Goal: Navigation & Orientation: Understand site structure

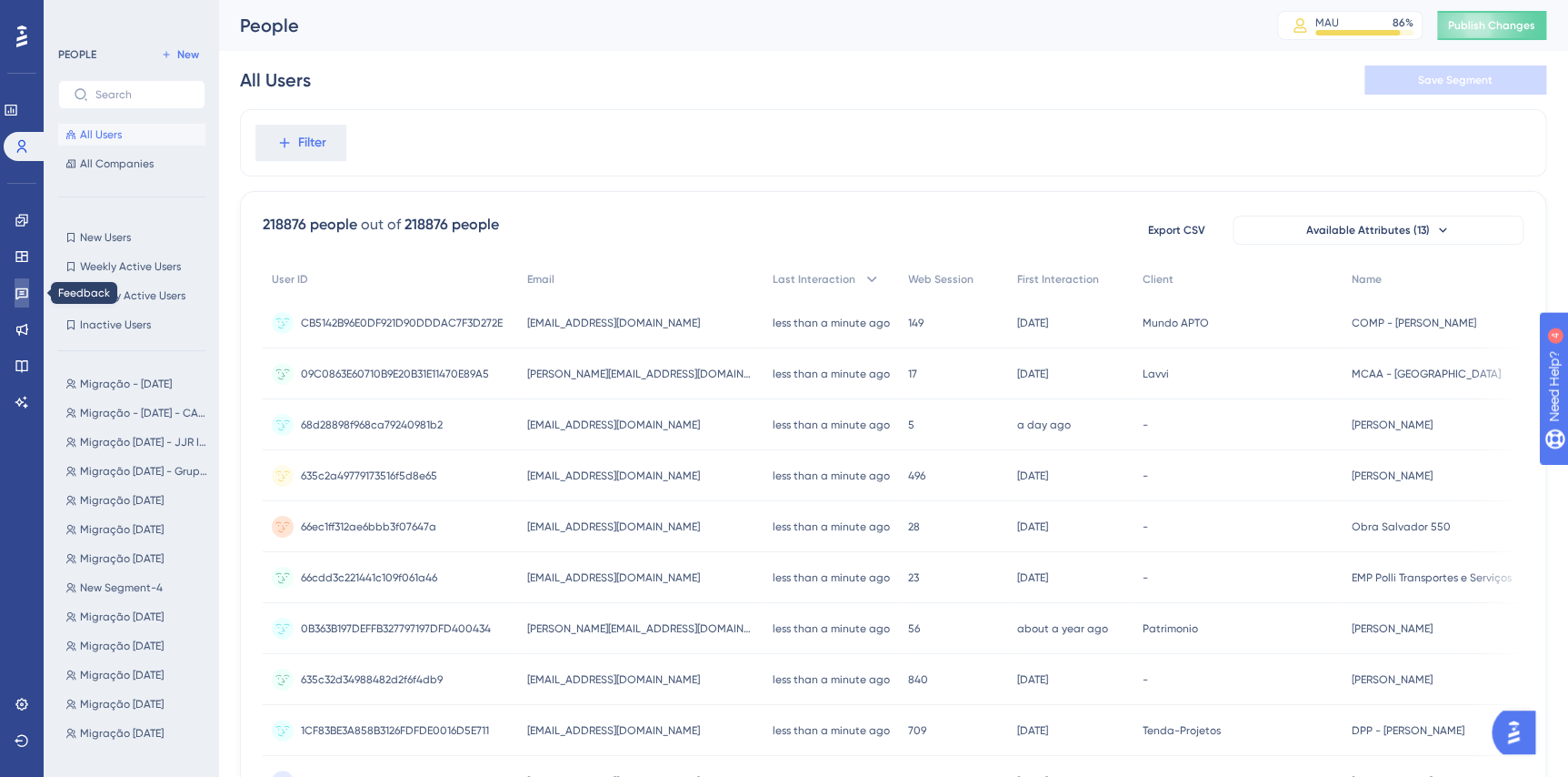
click at [14, 294] on icon at bounding box center [21, 293] width 14 height 14
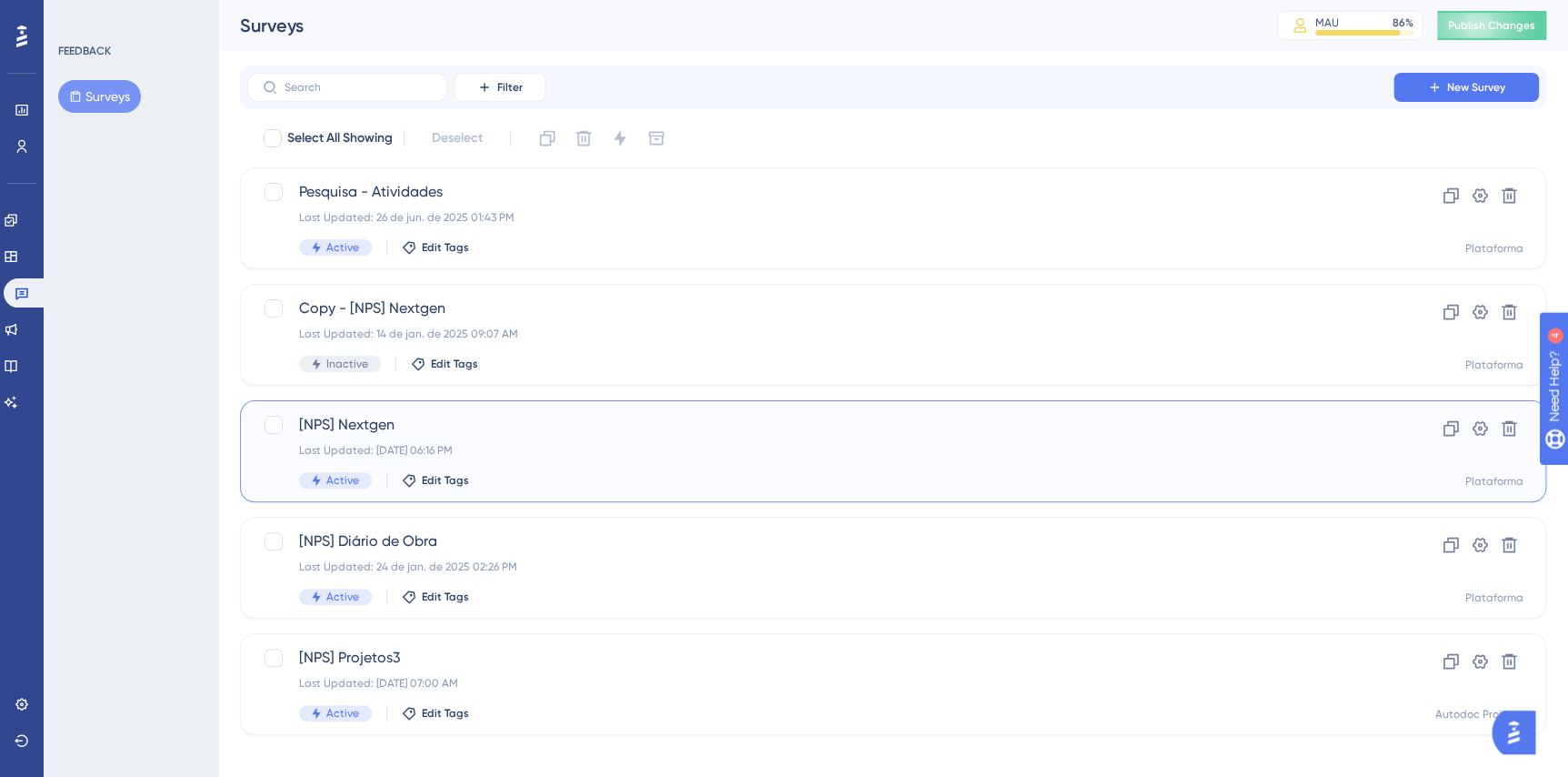
click at [545, 420] on span "[NPS] Nextgen" at bounding box center [821, 424] width 1043 height 22
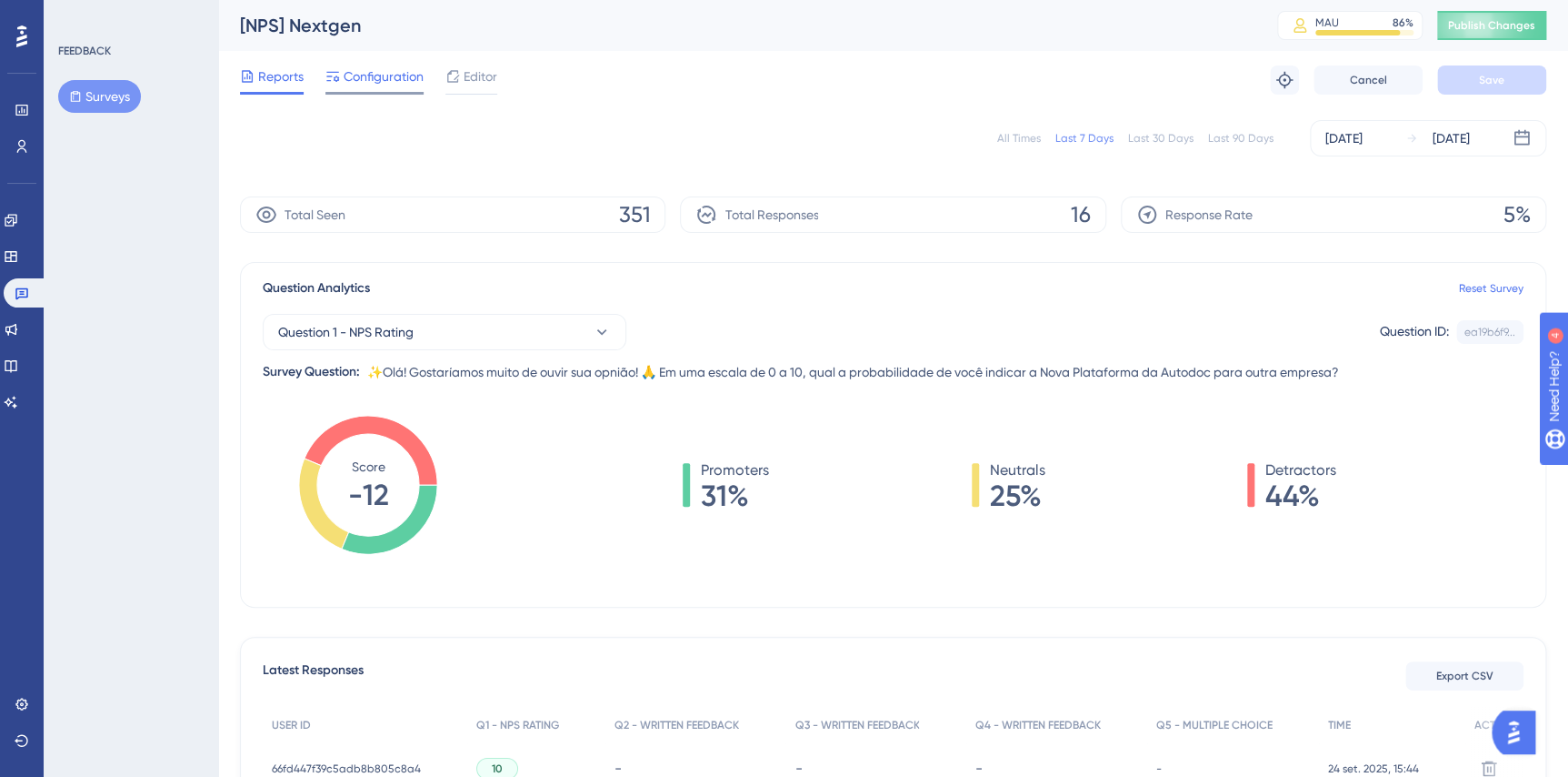
click at [382, 80] on span "Configuration" at bounding box center [384, 76] width 80 height 22
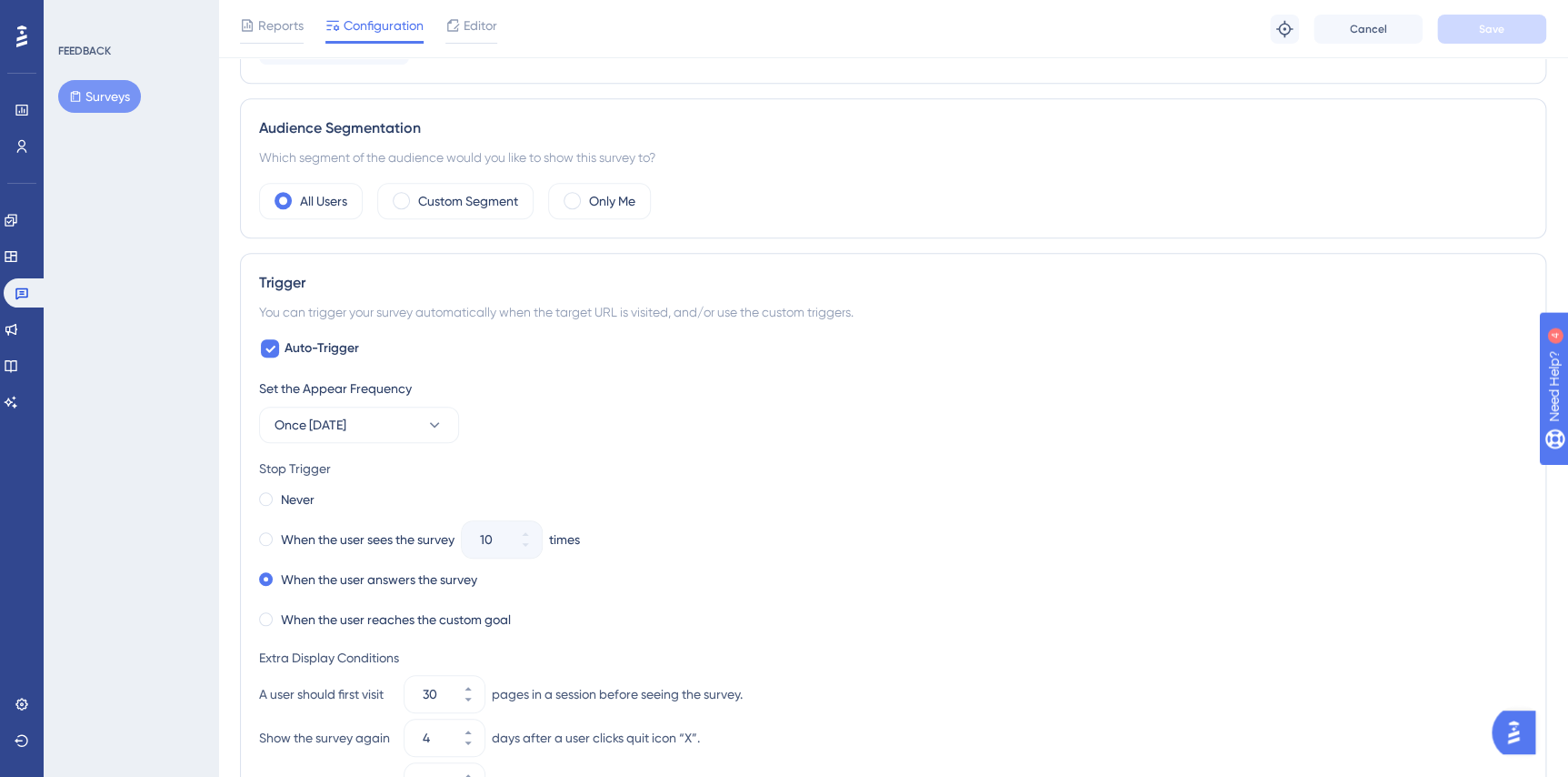
scroll to position [0, 11]
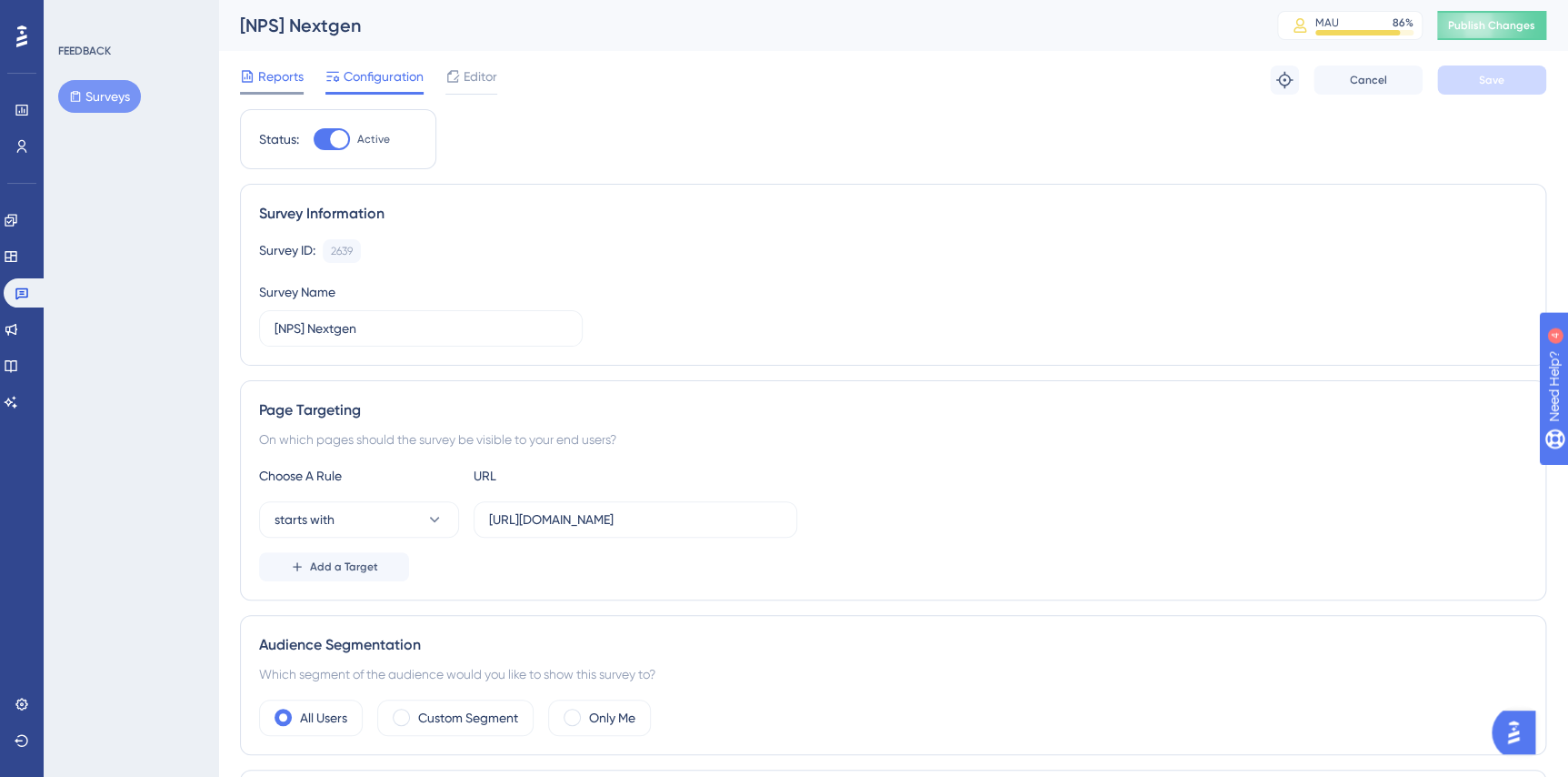
click at [275, 85] on span "Reports" at bounding box center [281, 76] width 46 height 22
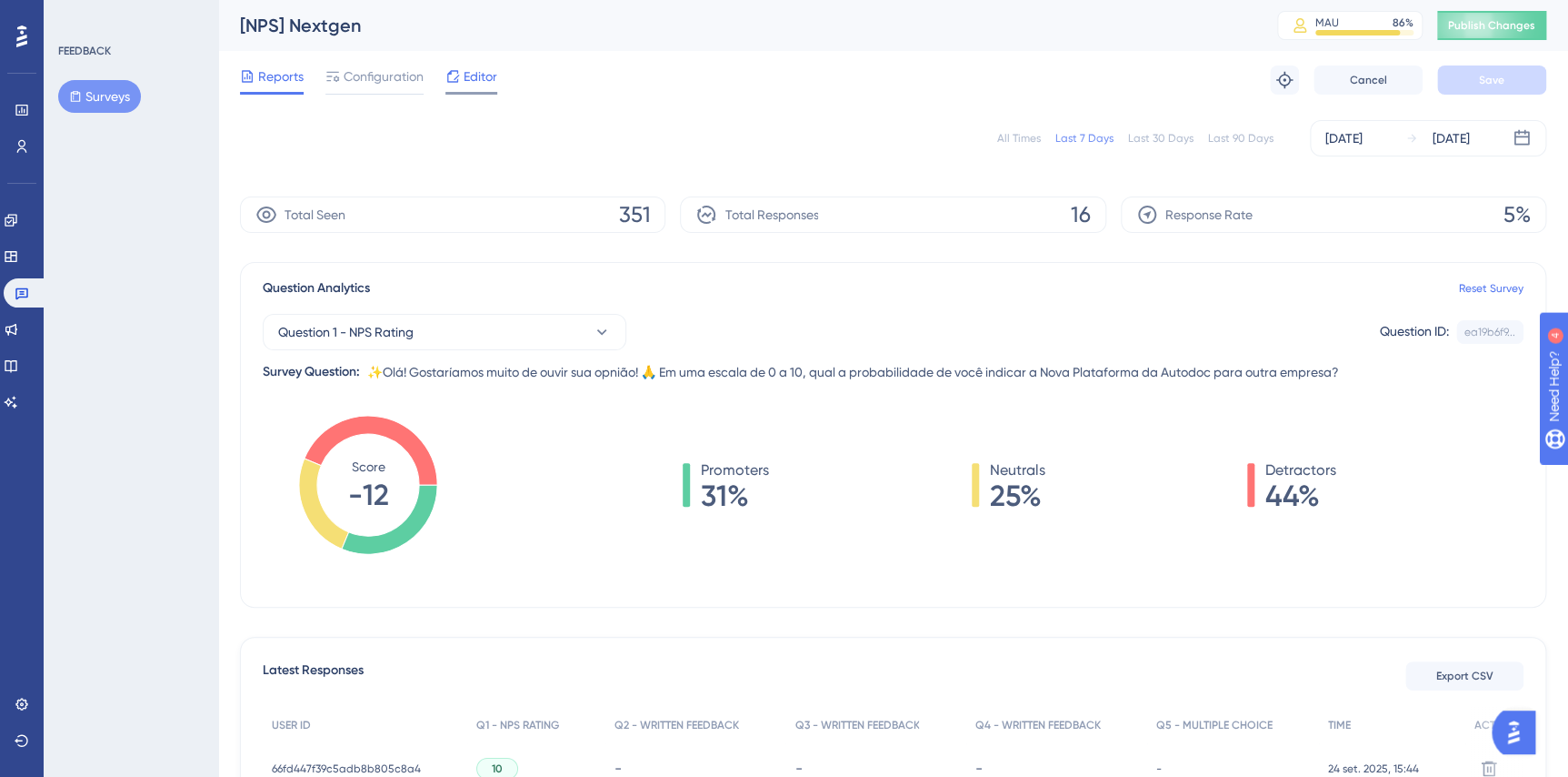
click at [476, 72] on span "Editor" at bounding box center [479, 76] width 33 height 22
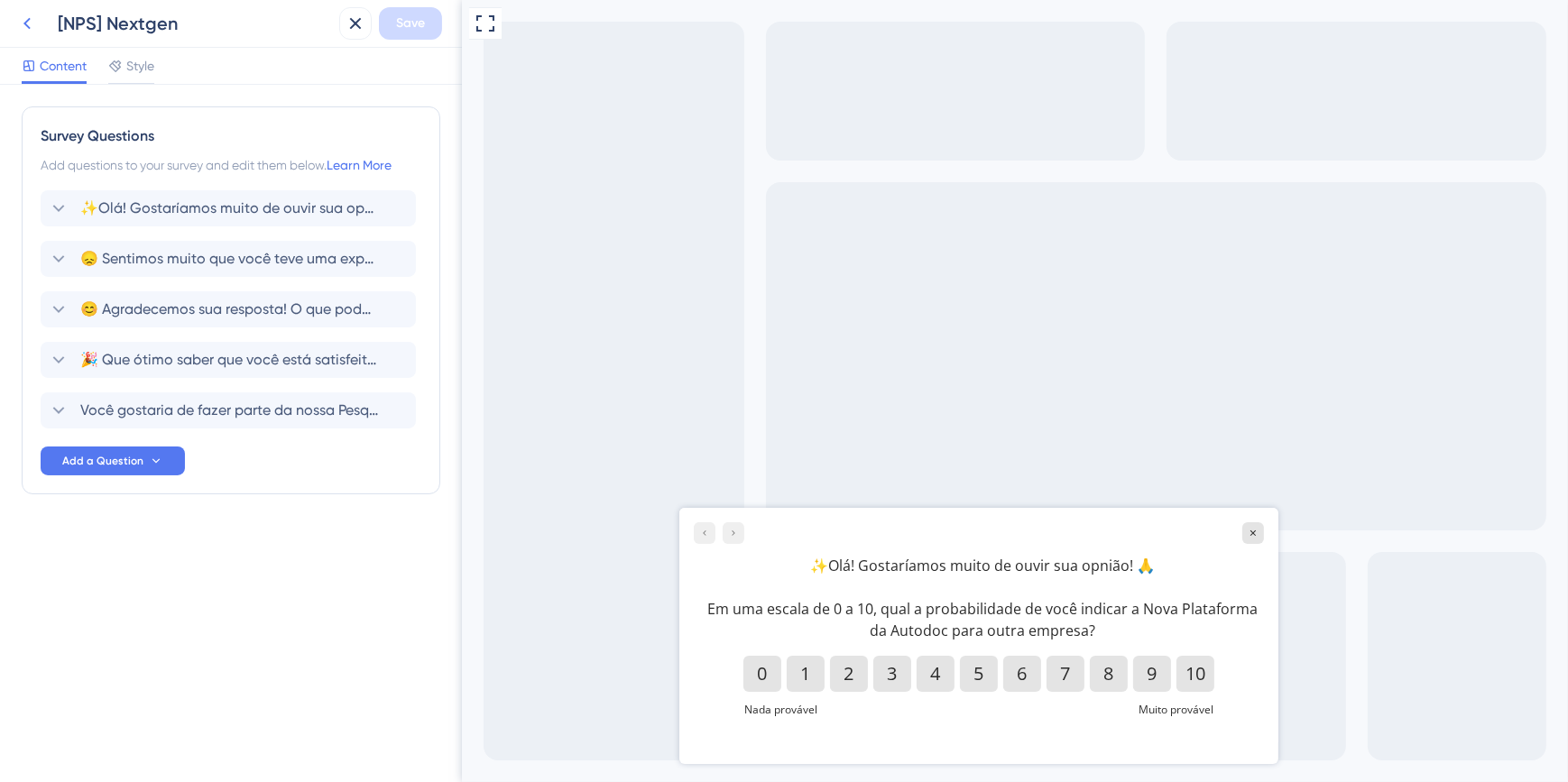
click at [22, 18] on icon at bounding box center [26, 23] width 22 height 22
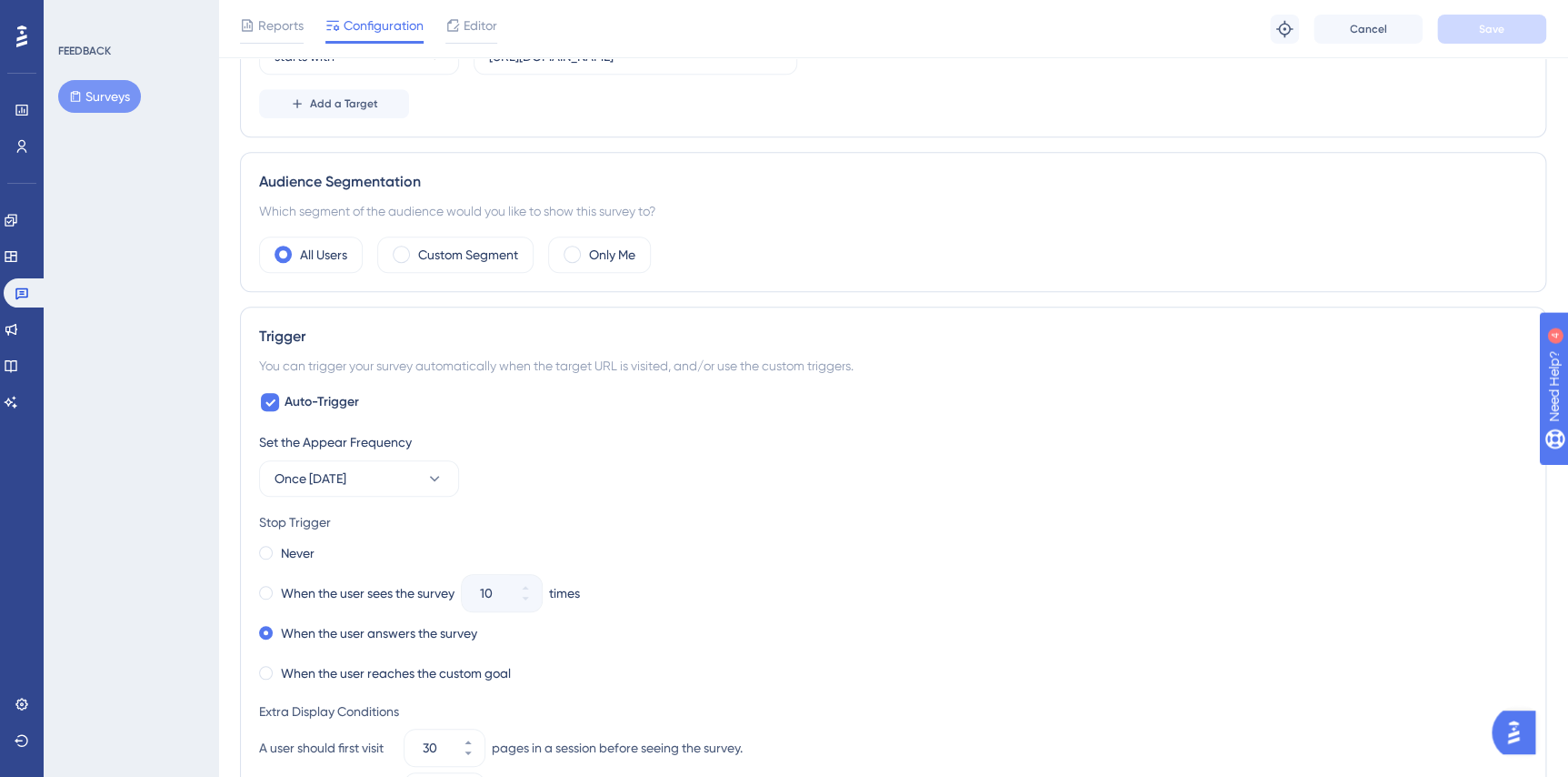
scroll to position [471, 0]
click at [15, 700] on icon at bounding box center [21, 704] width 14 height 14
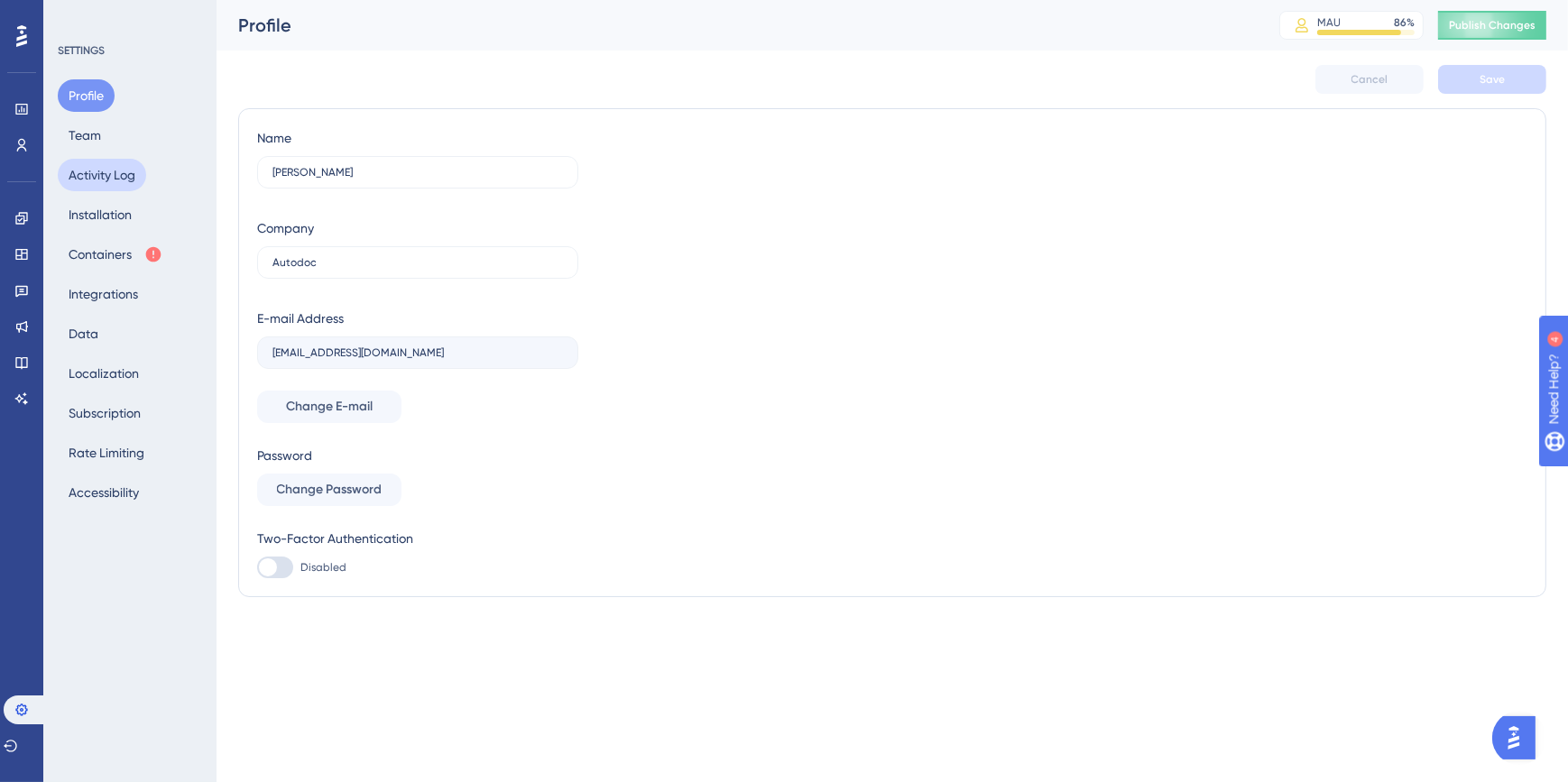
click at [117, 171] on button "Activity Log" at bounding box center [101, 175] width 88 height 32
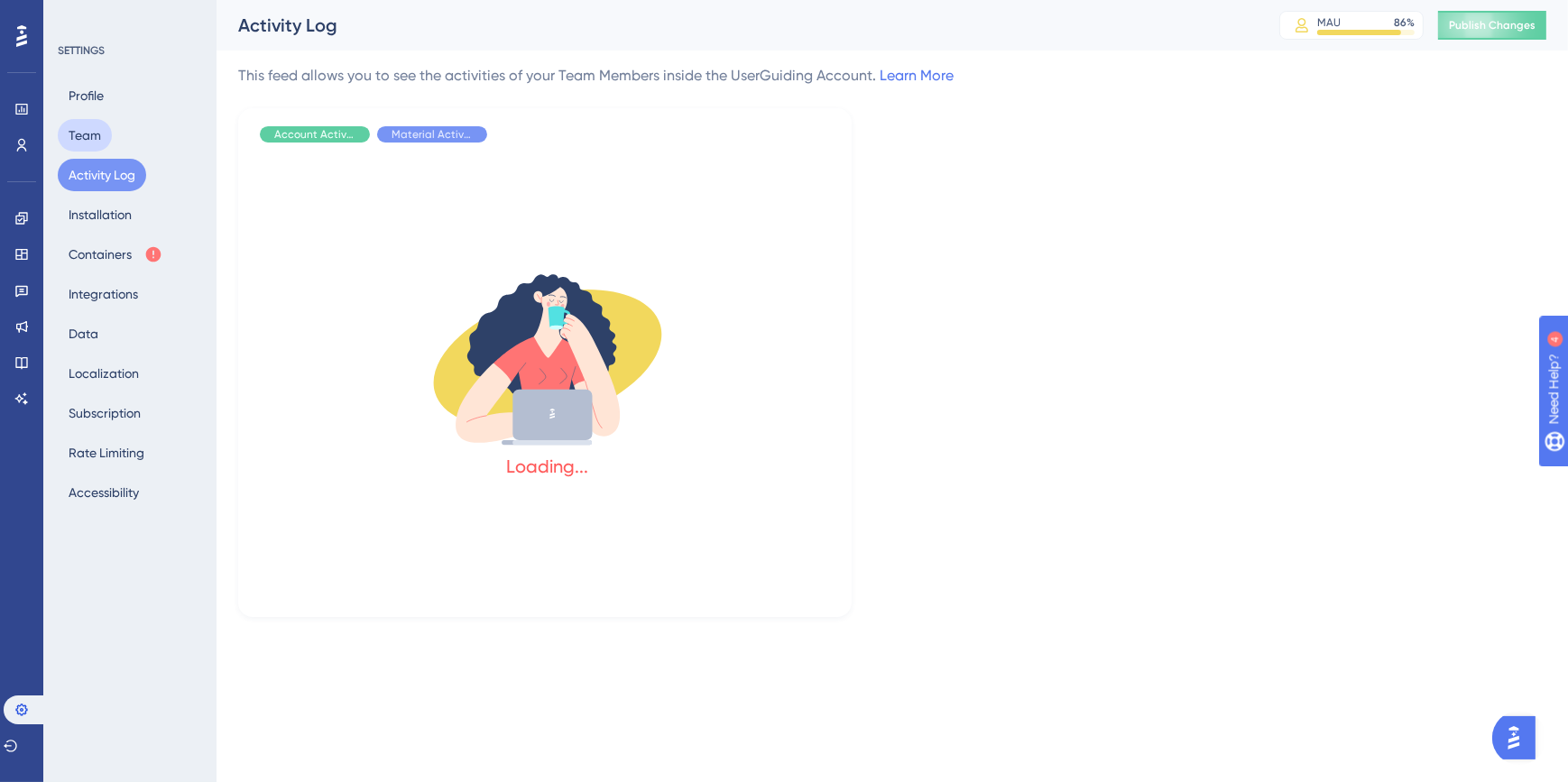
click at [96, 141] on button "Team" at bounding box center [84, 135] width 54 height 32
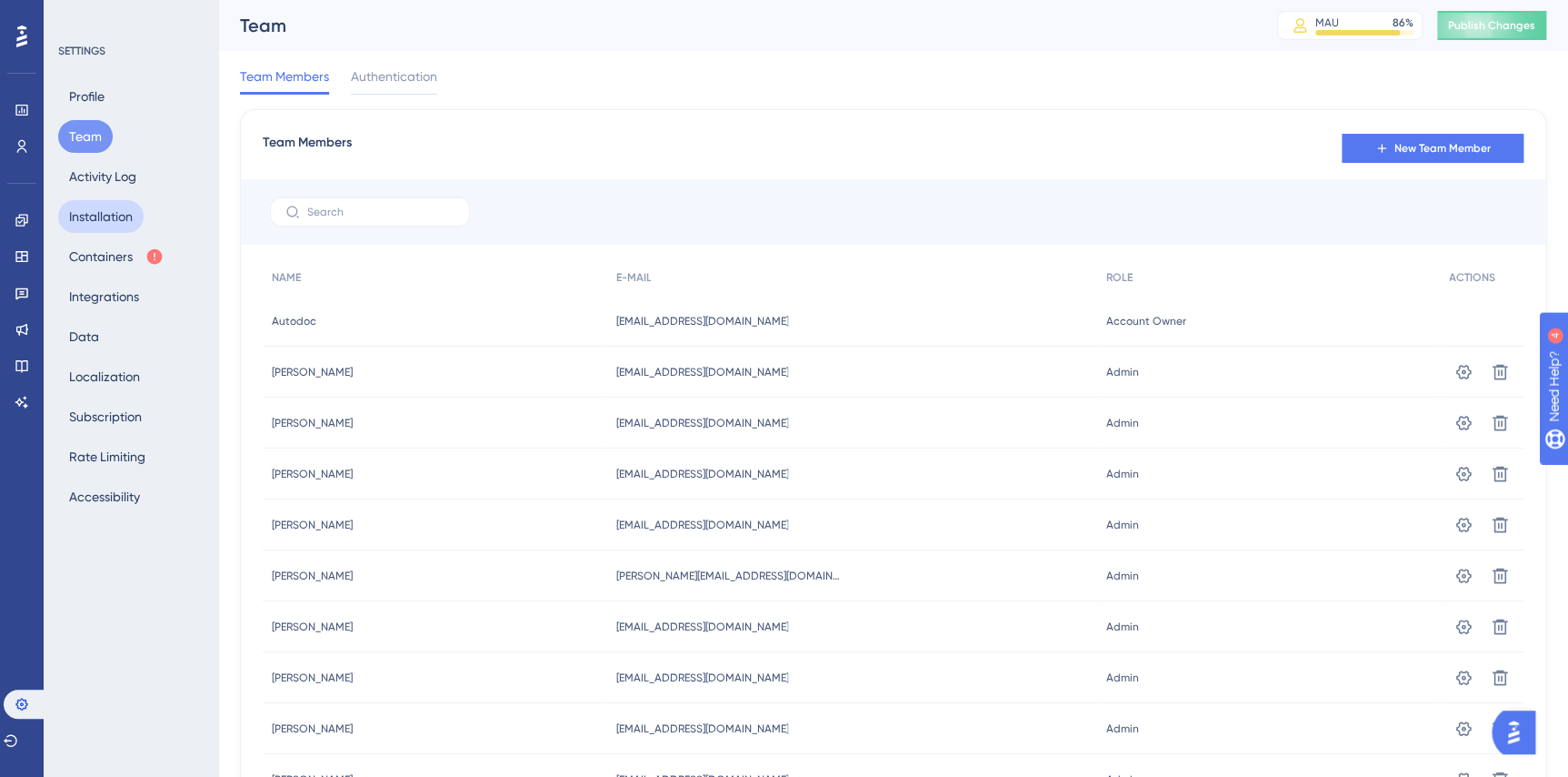
click at [113, 222] on button "Installation" at bounding box center [101, 216] width 86 height 32
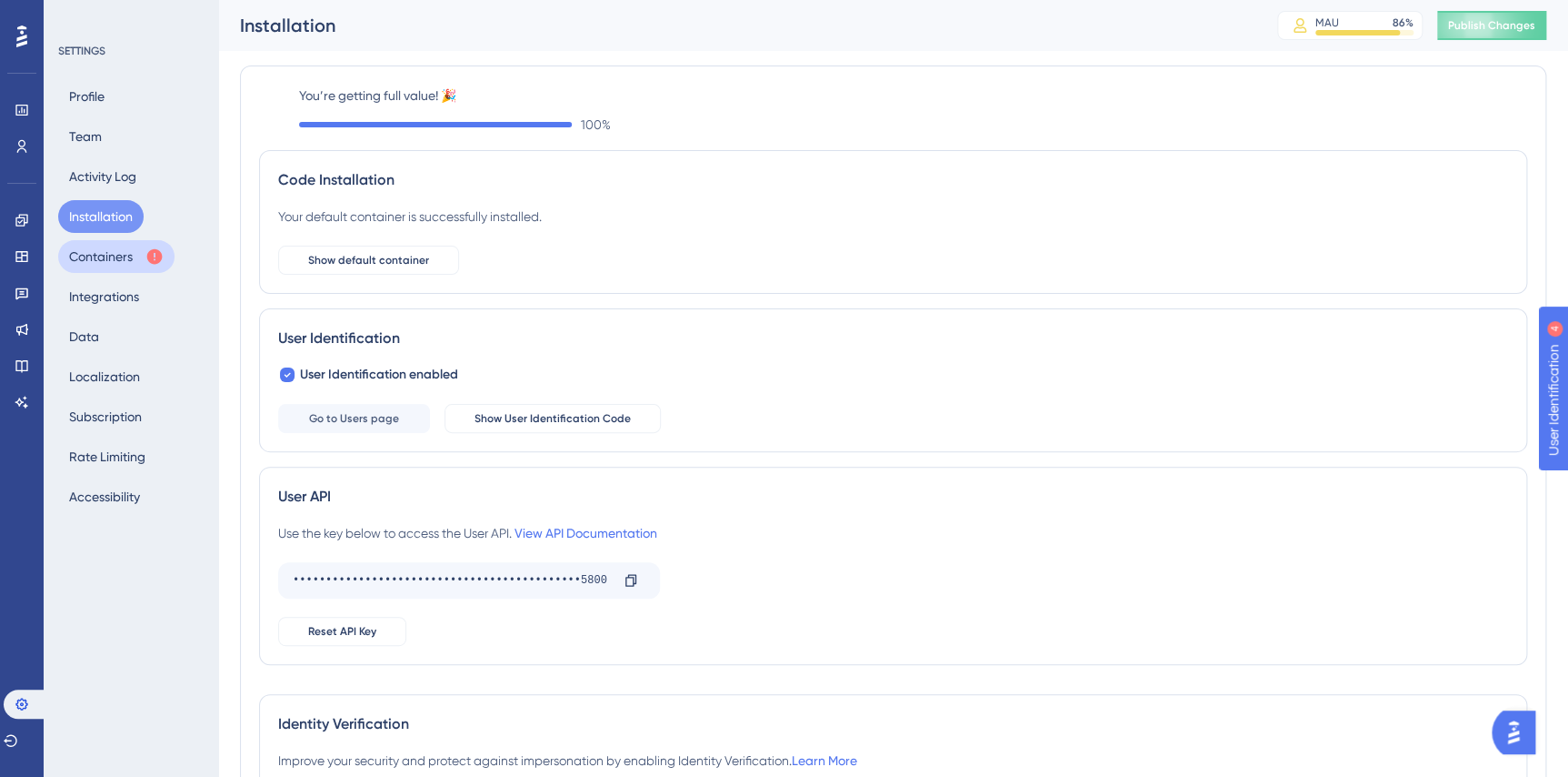
click at [112, 251] on button "Containers" at bounding box center [116, 256] width 116 height 32
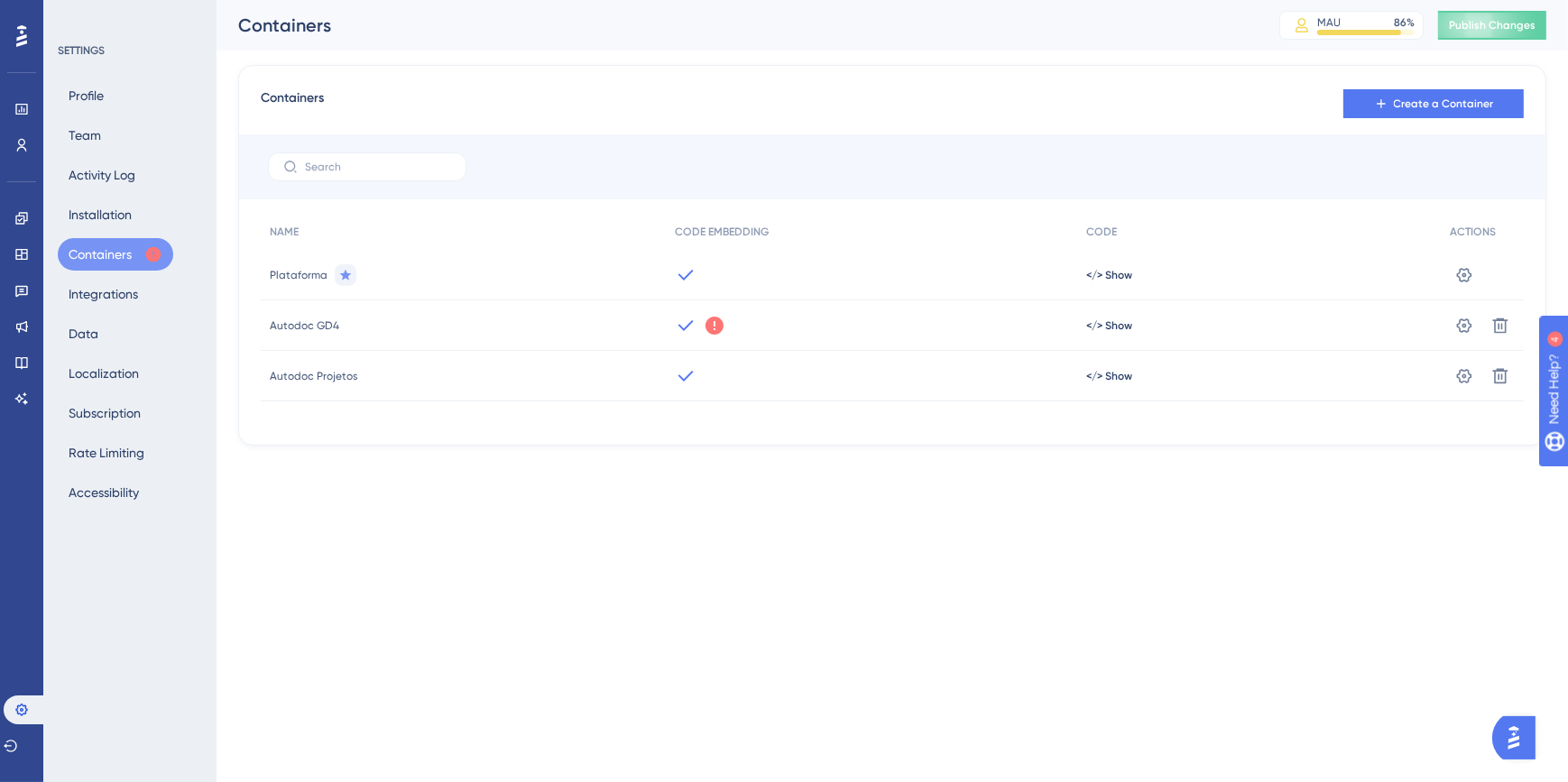
click at [113, 274] on div "Profile Team Activity Log Installation Containers Integrations Data Localizatio…" at bounding box center [131, 294] width 147 height 429
click at [113, 288] on button "Integrations" at bounding box center [103, 294] width 91 height 32
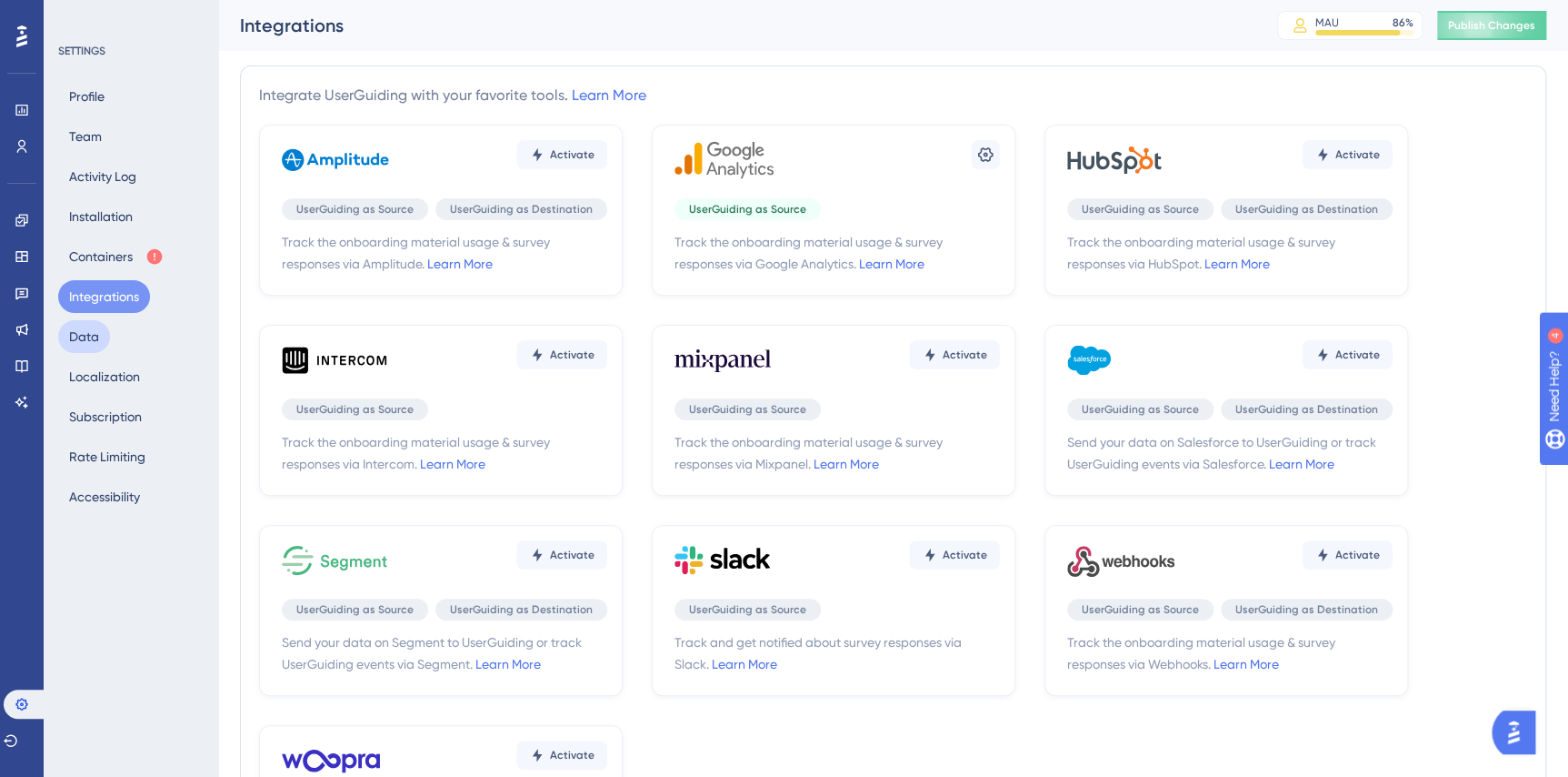
click at [80, 334] on button "Data" at bounding box center [84, 337] width 51 height 32
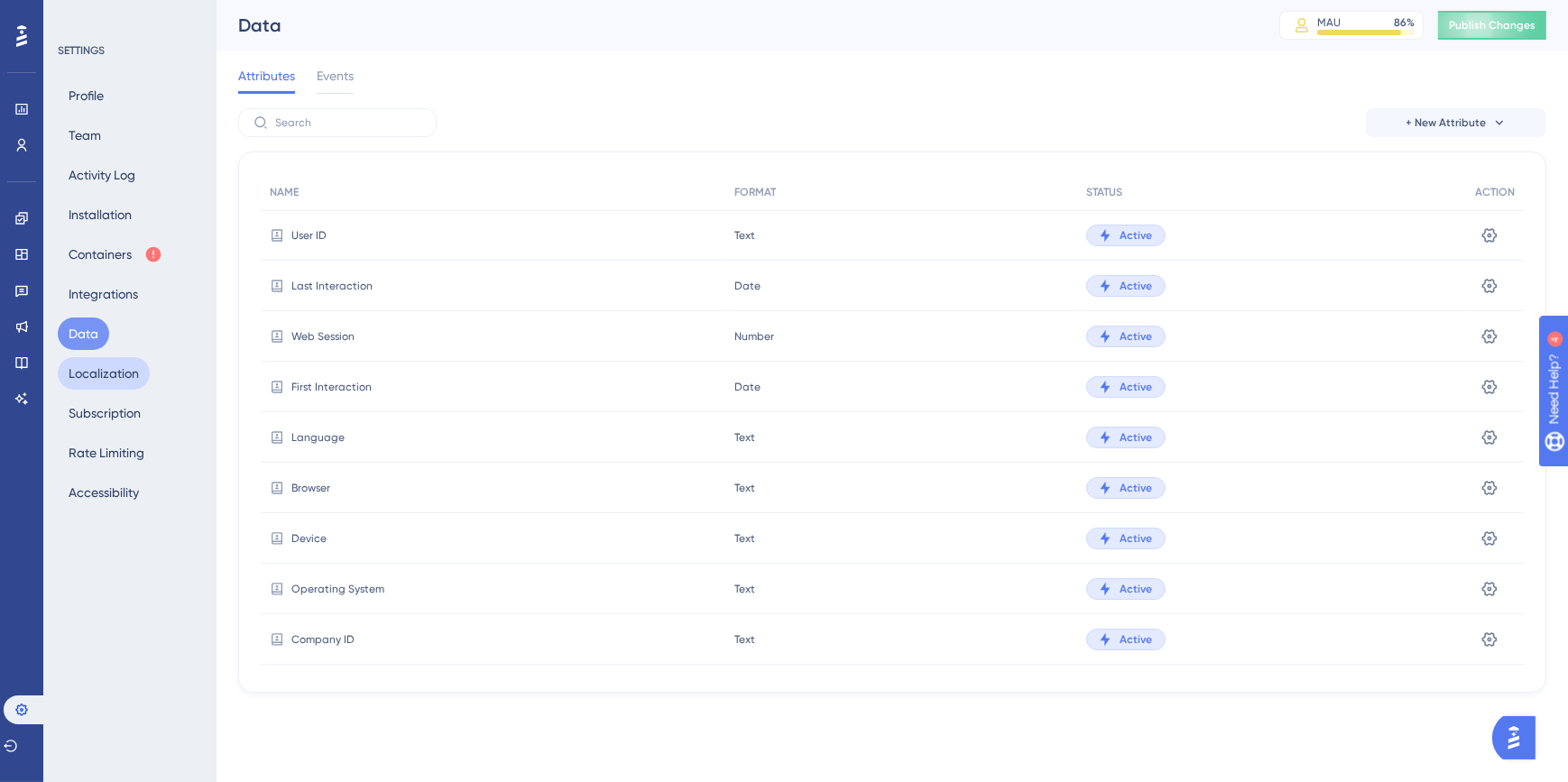
click at [86, 361] on button "Localization" at bounding box center [103, 374] width 92 height 32
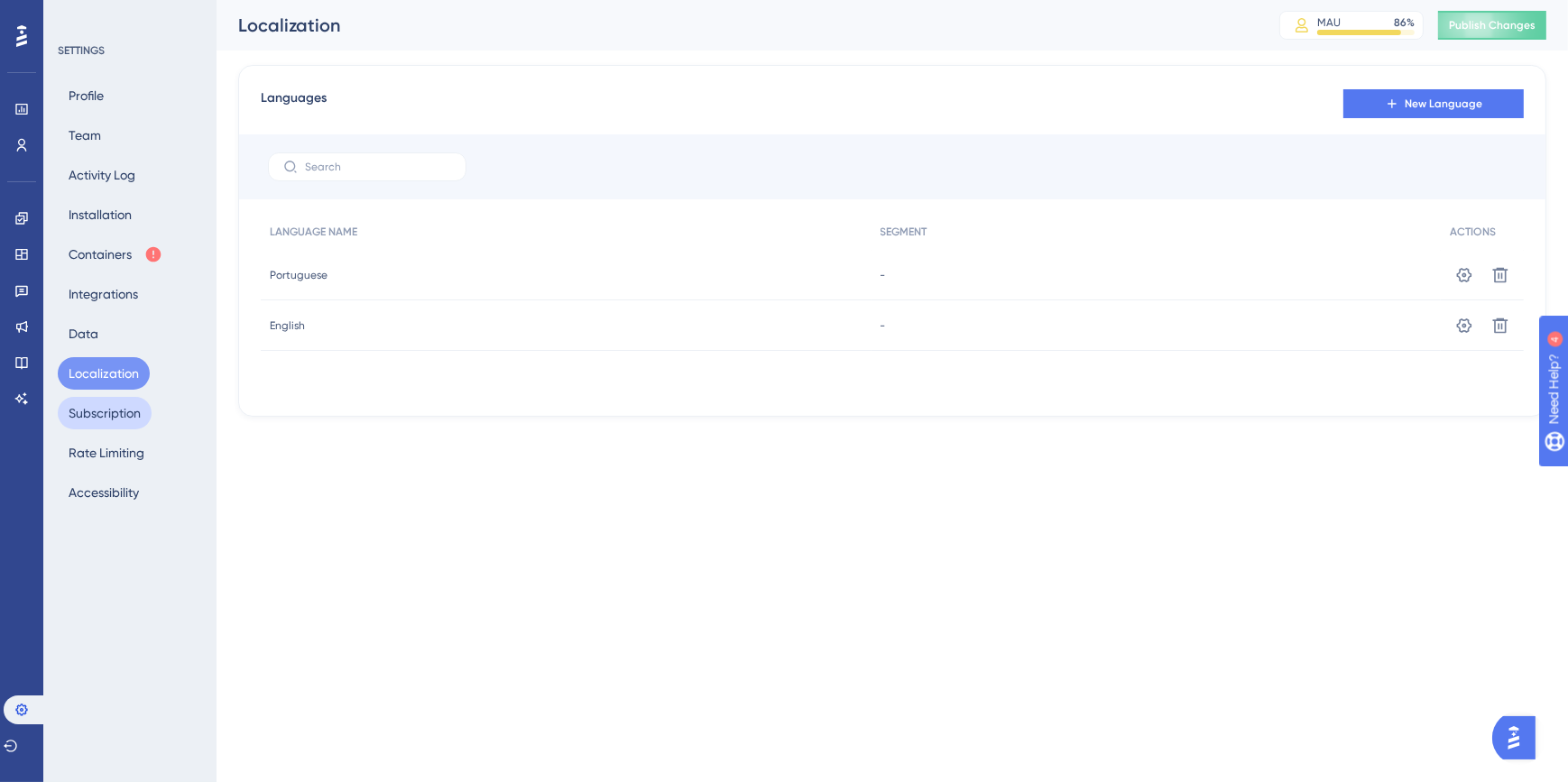
click at [119, 407] on button "Subscription" at bounding box center [104, 413] width 94 height 32
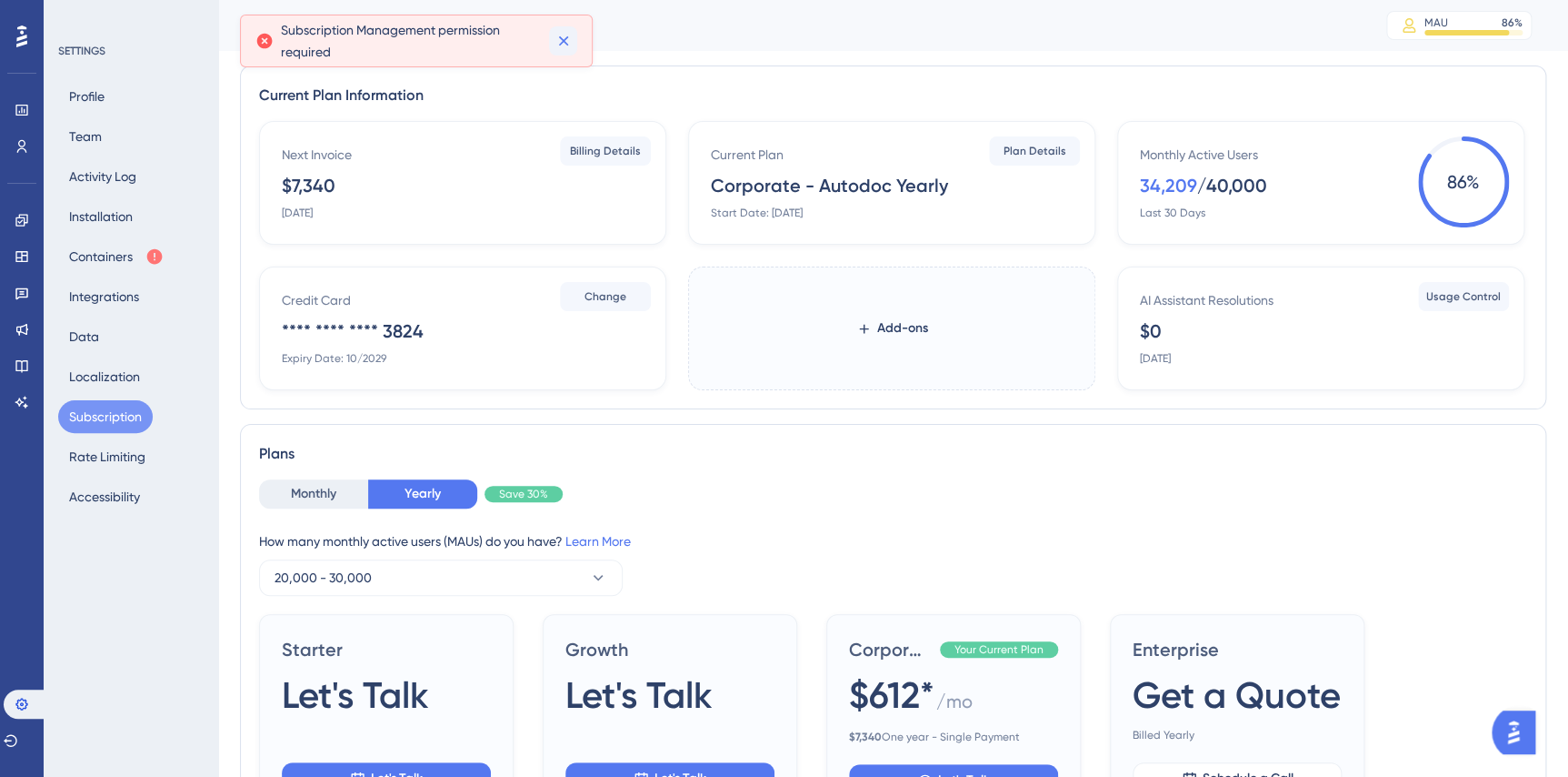
click at [567, 36] on icon at bounding box center [563, 41] width 10 height 10
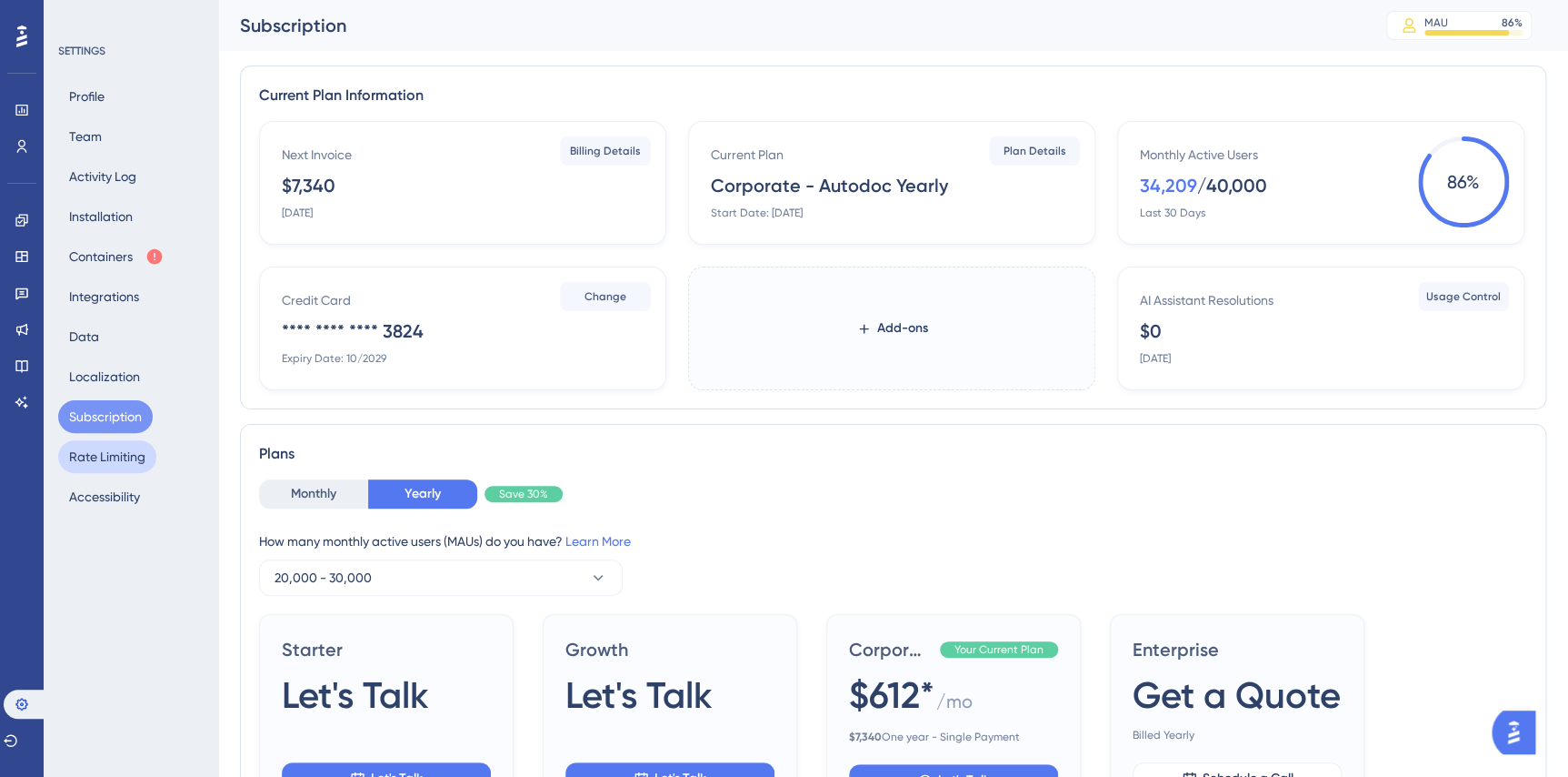
click at [125, 454] on button "Rate Limiting" at bounding box center [107, 457] width 98 height 32
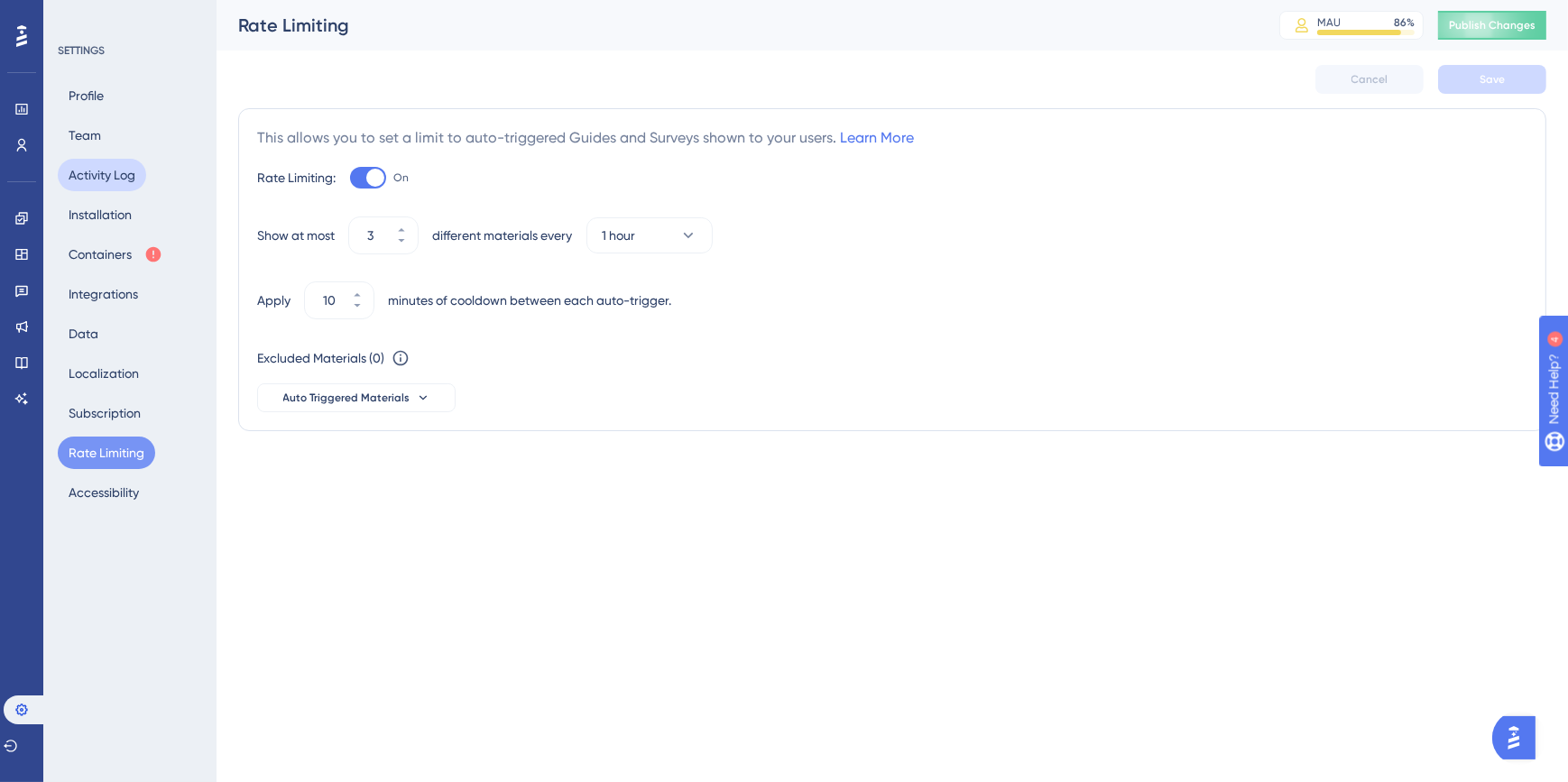
click at [86, 171] on button "Activity Log" at bounding box center [101, 175] width 88 height 32
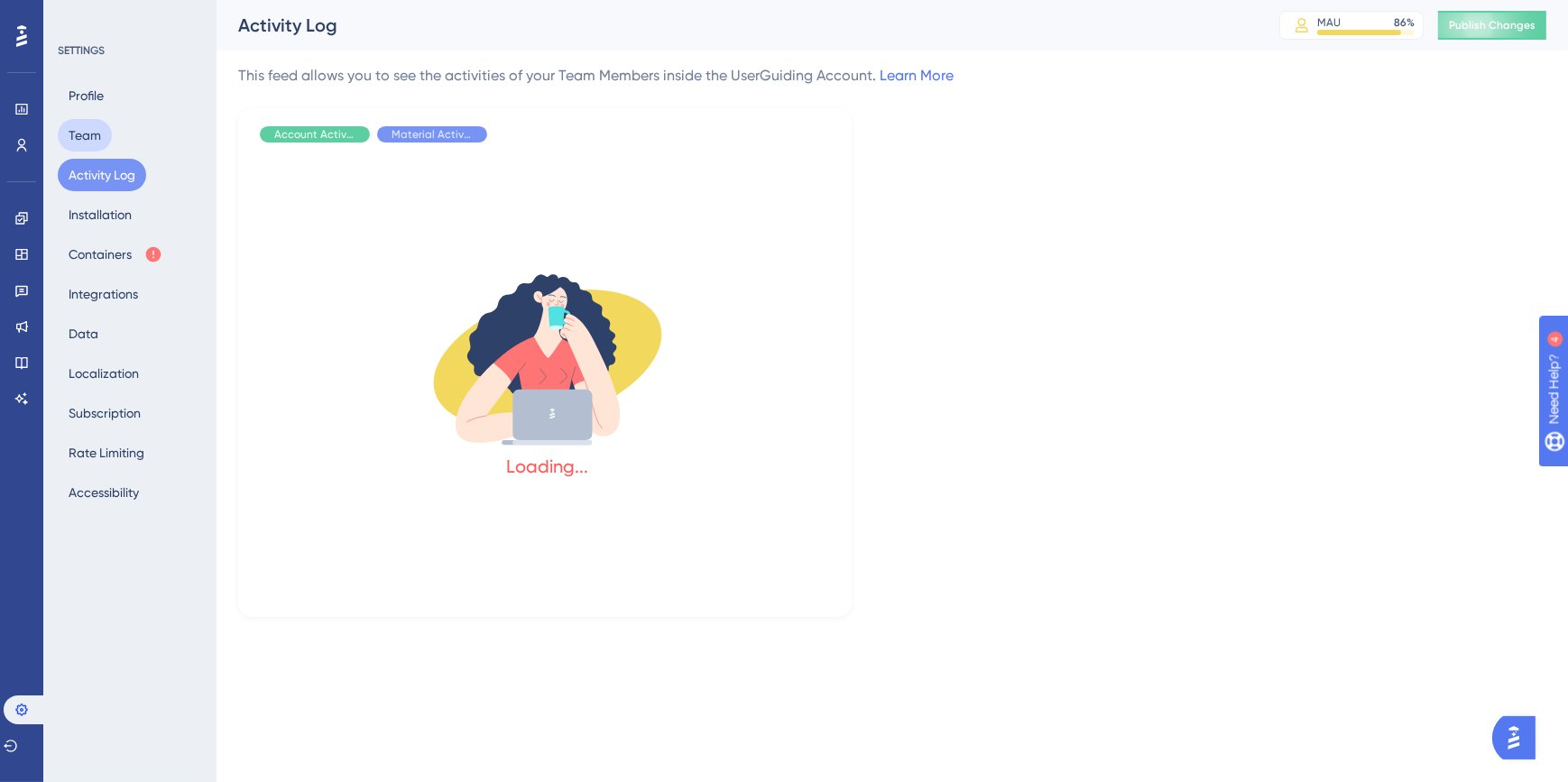
click at [96, 135] on button "Team" at bounding box center [84, 135] width 54 height 32
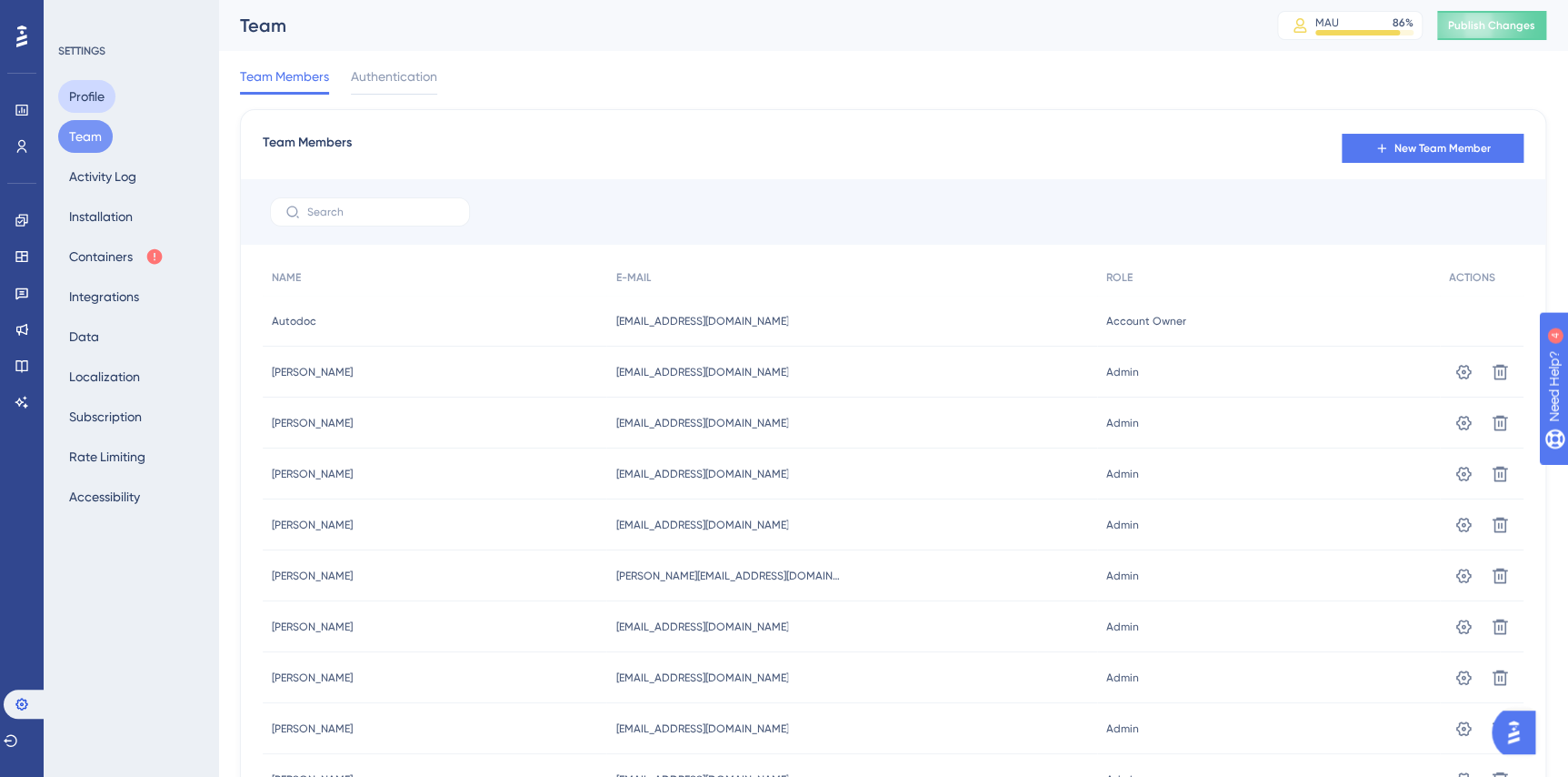
click at [95, 100] on button "Profile" at bounding box center [87, 96] width 57 height 32
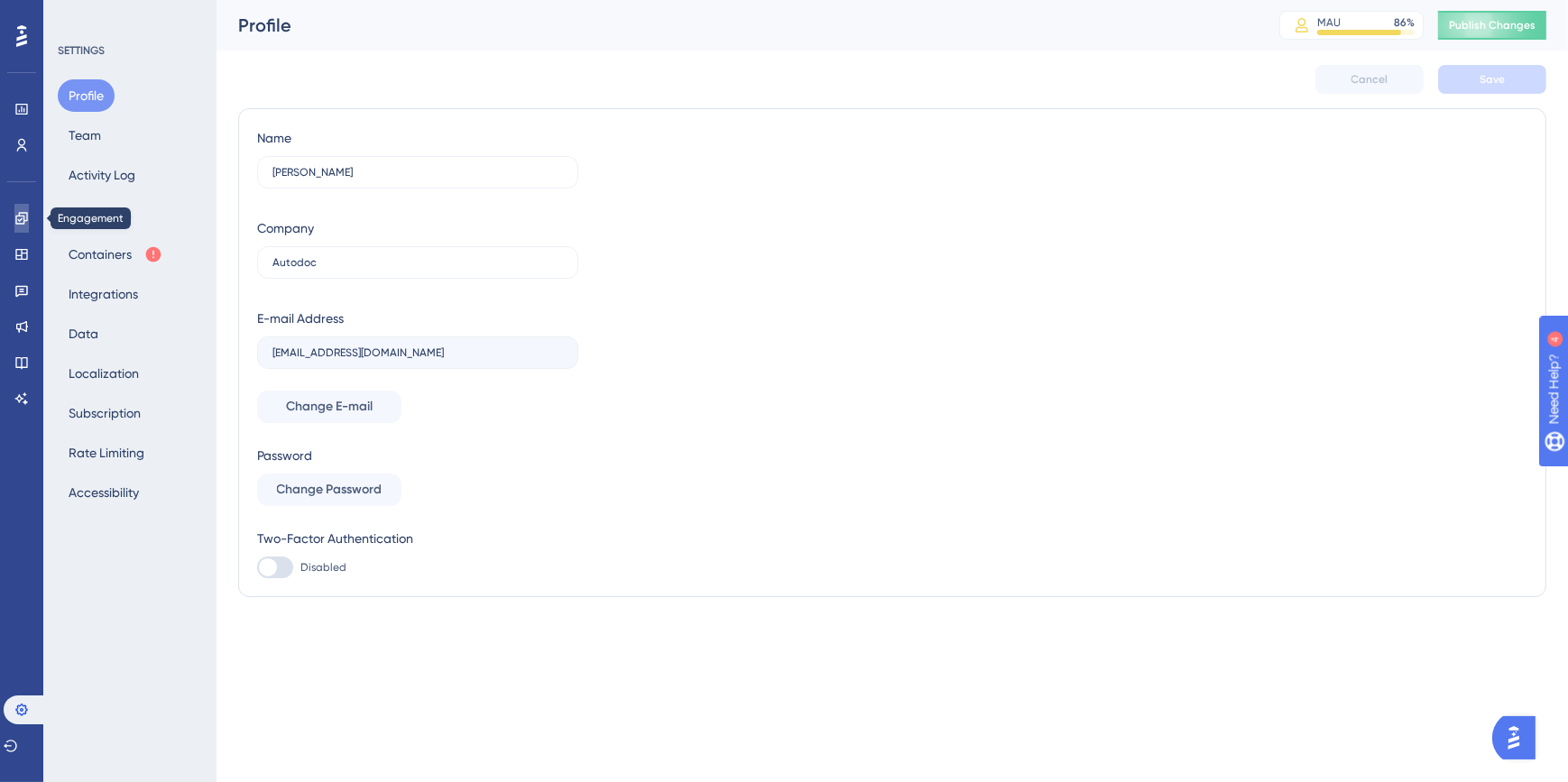
click at [27, 222] on icon at bounding box center [21, 217] width 14 height 14
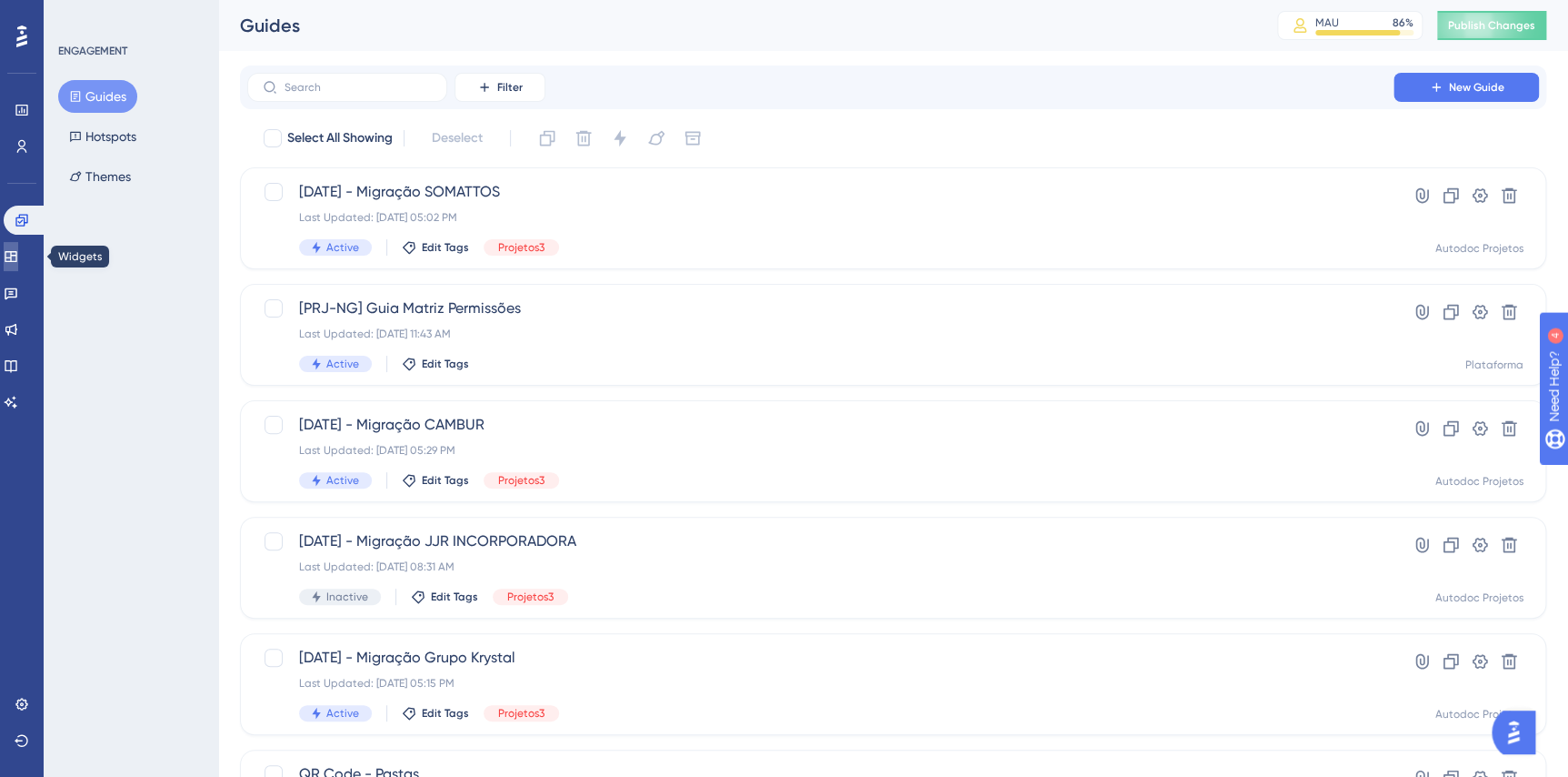
click at [18, 252] on icon at bounding box center [10, 256] width 14 height 14
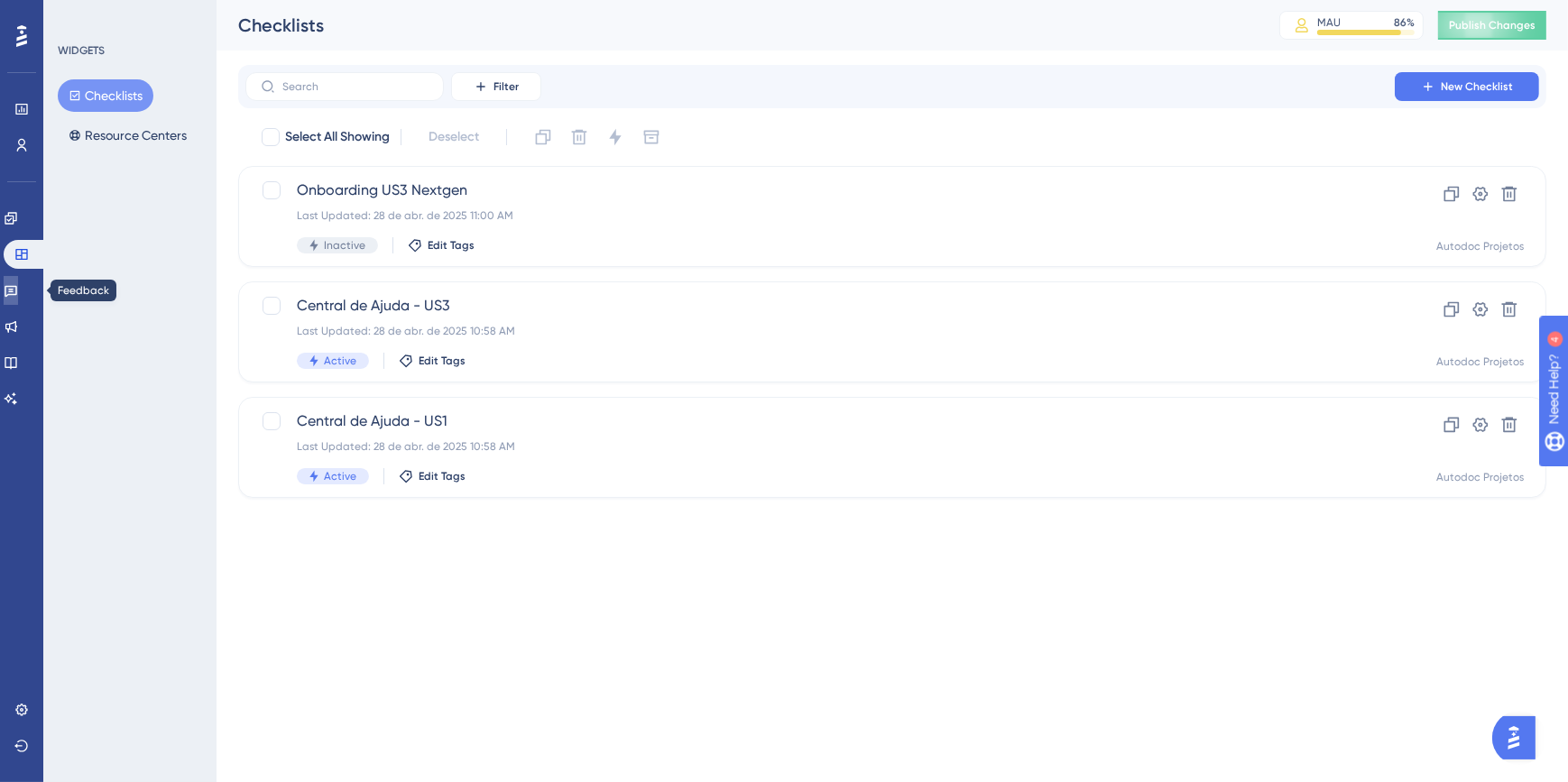
click at [18, 285] on icon at bounding box center [10, 290] width 14 height 14
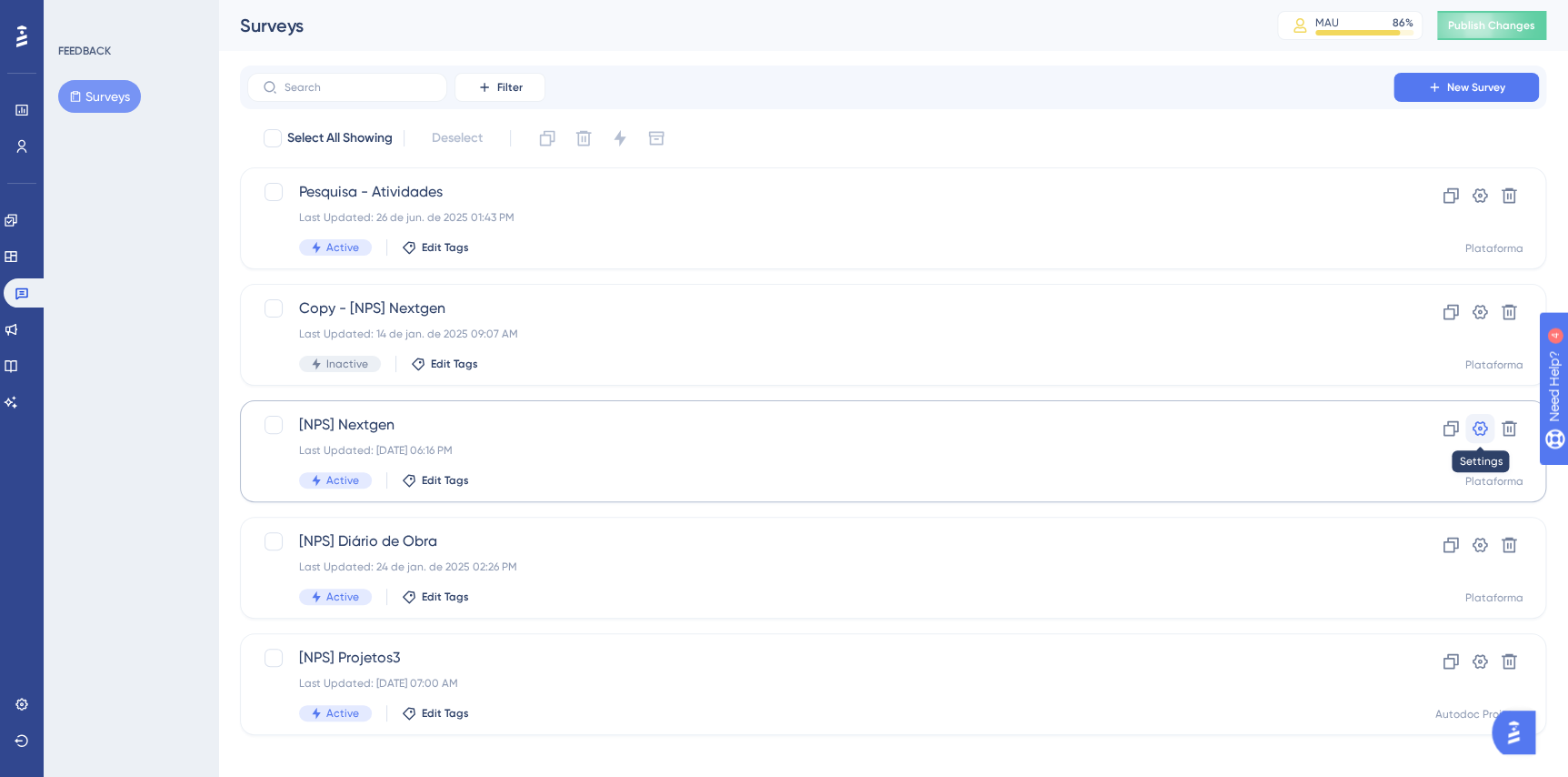
click at [1473, 426] on icon at bounding box center [1480, 428] width 15 height 14
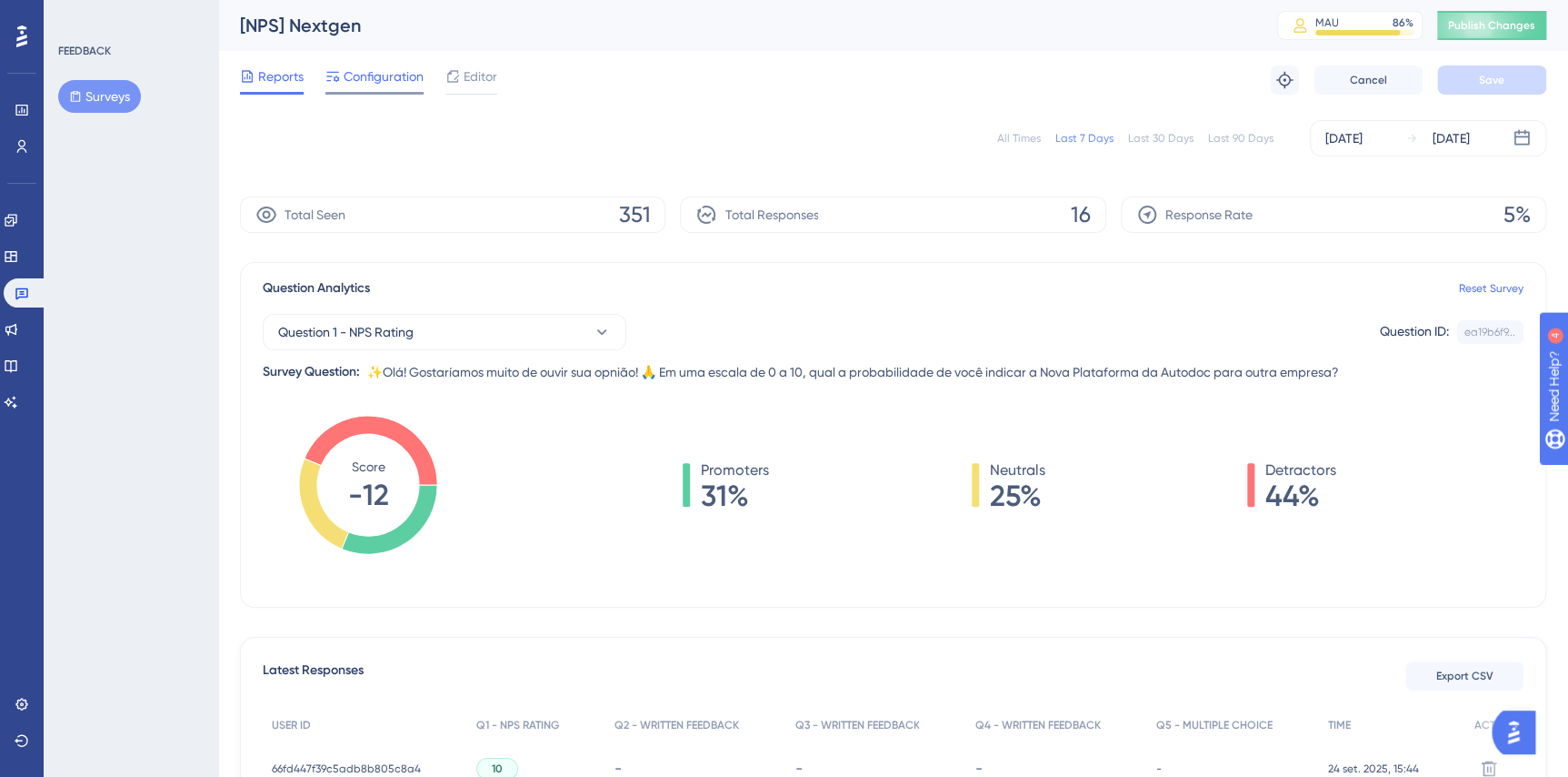
click at [380, 92] on div at bounding box center [374, 92] width 98 height 3
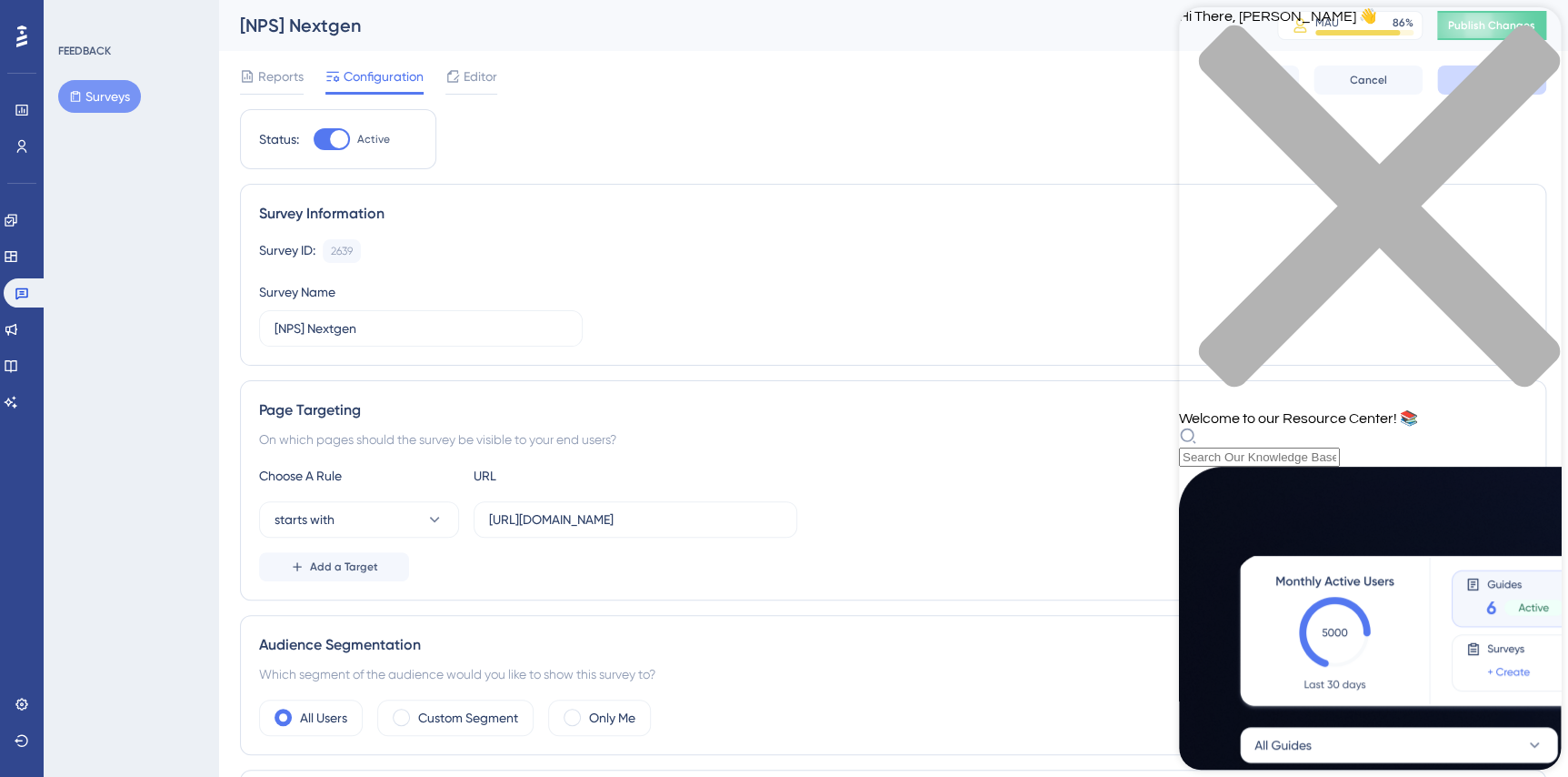
click at [1532, 41] on icon "close resource center" at bounding box center [1370, 215] width 382 height 382
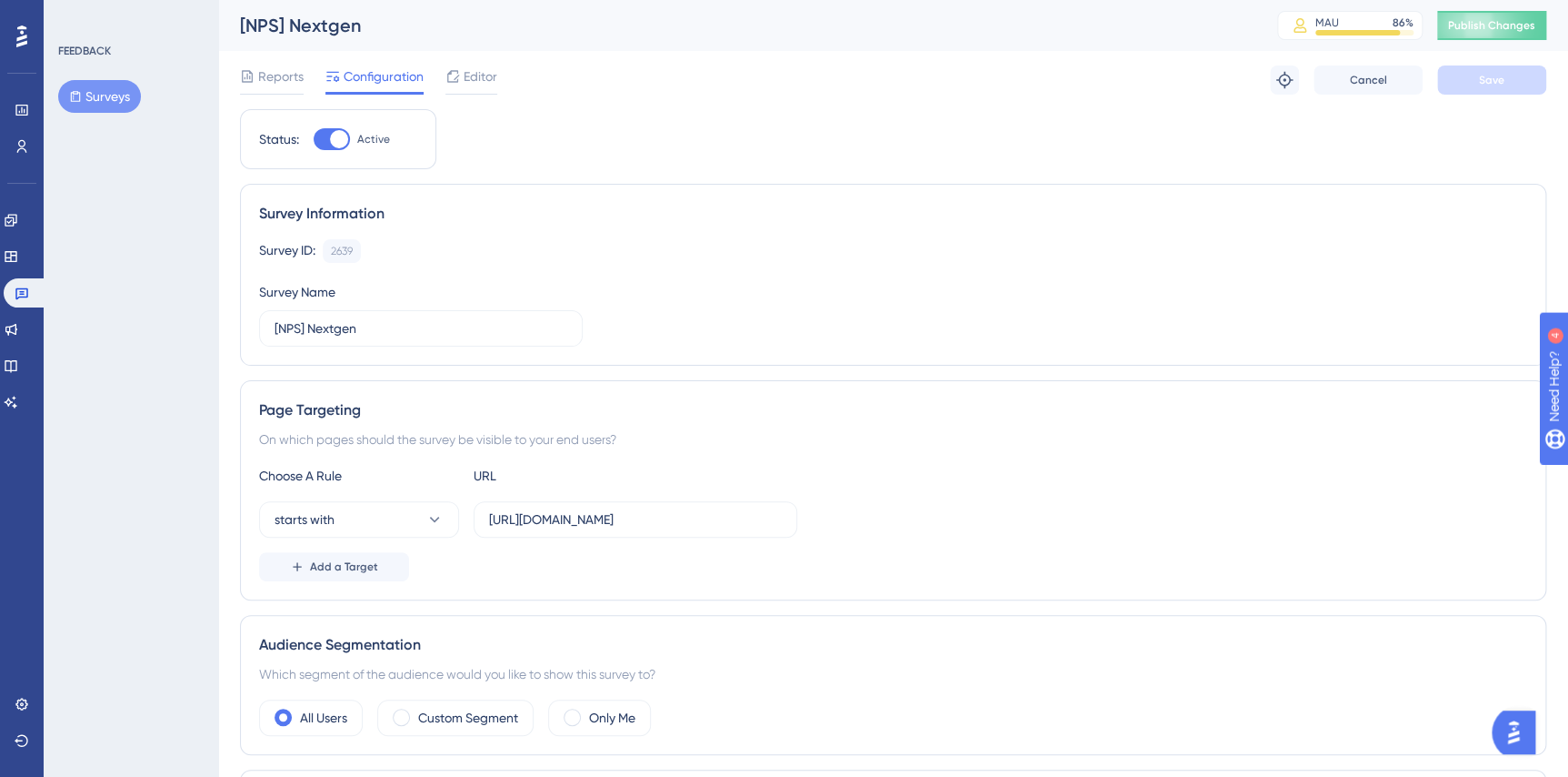
click at [30, 41] on div at bounding box center [22, 36] width 30 height 30
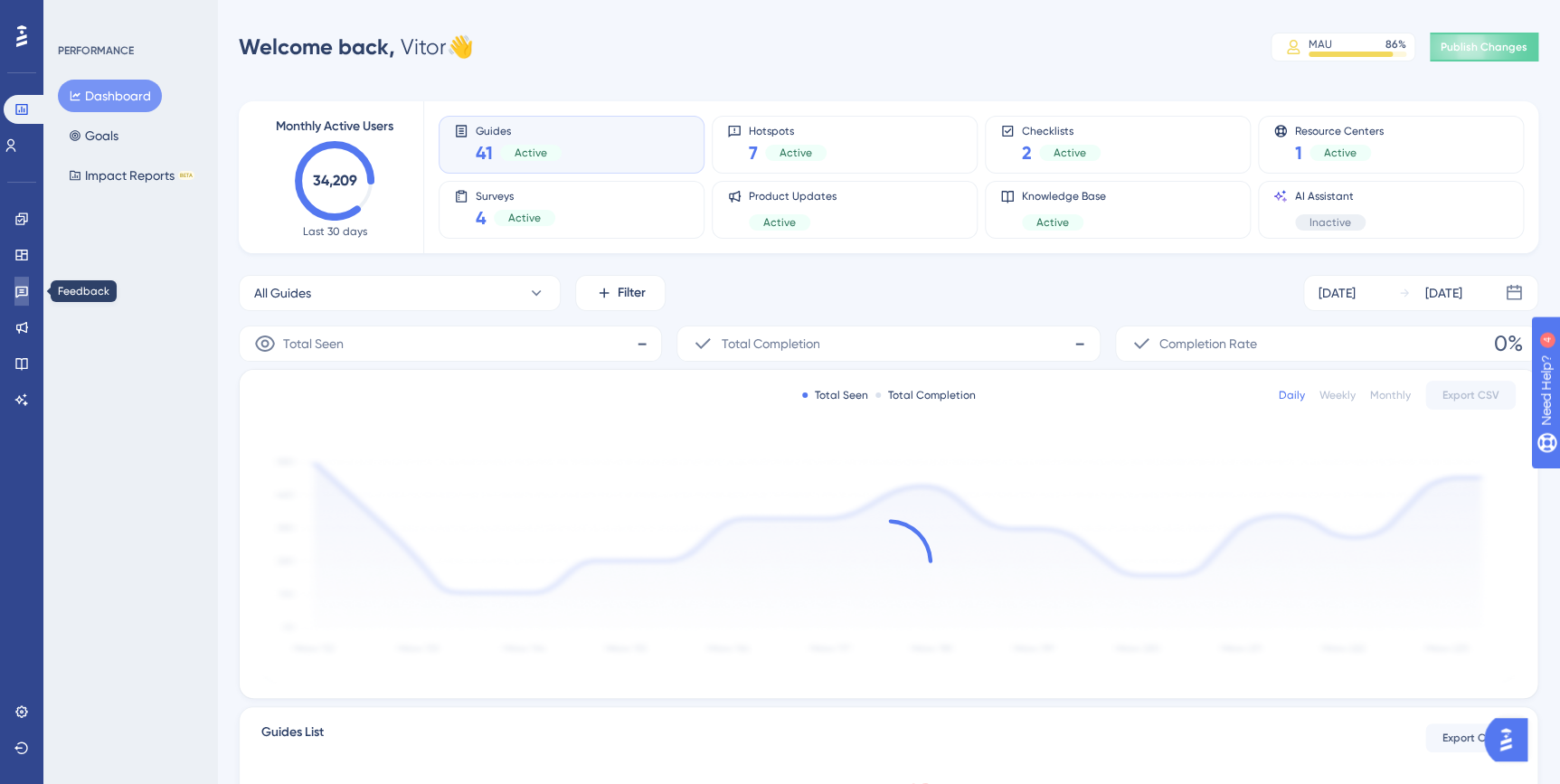
click at [20, 297] on icon at bounding box center [21, 291] width 14 height 14
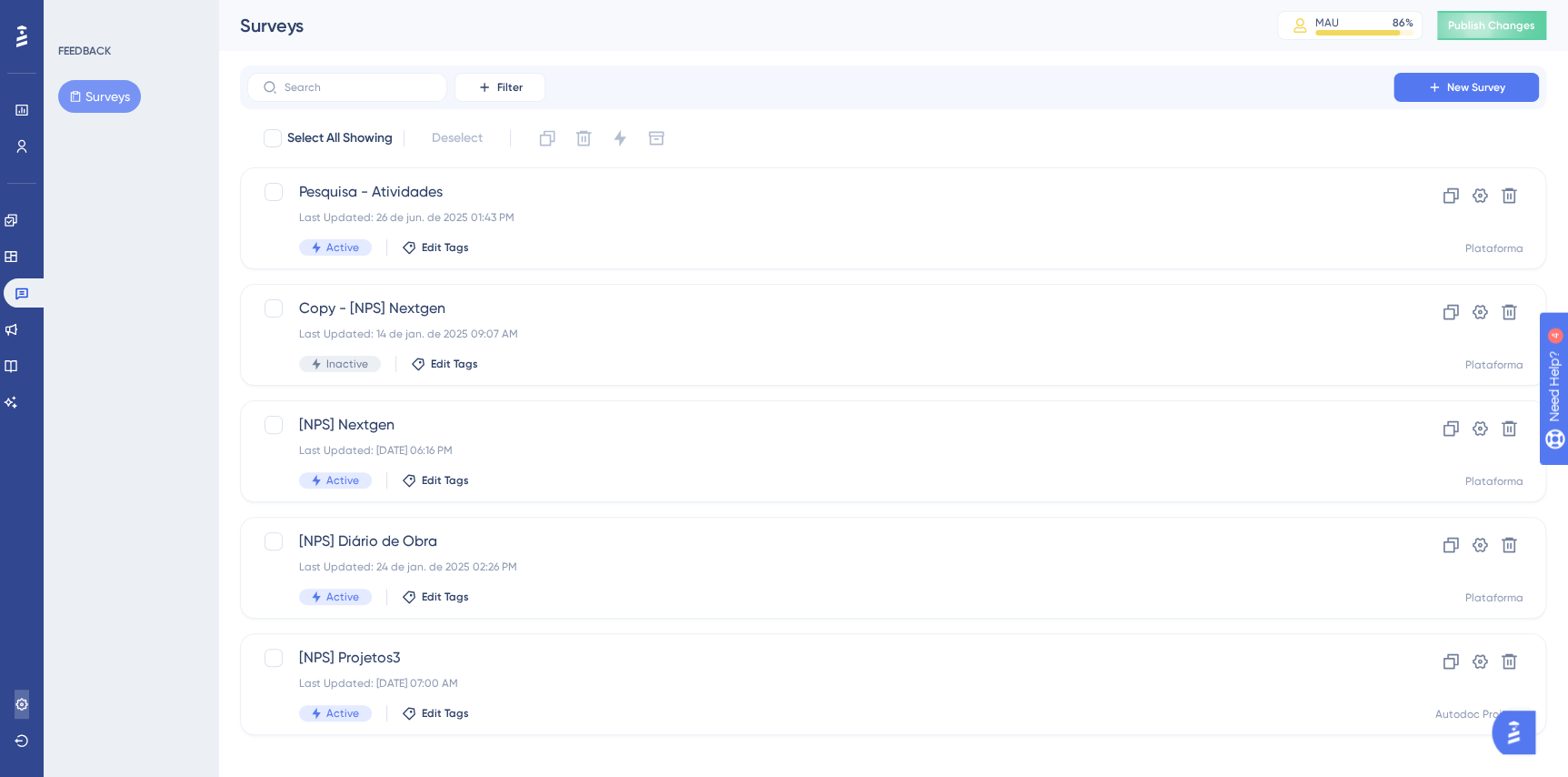
click at [14, 703] on link at bounding box center [21, 704] width 14 height 30
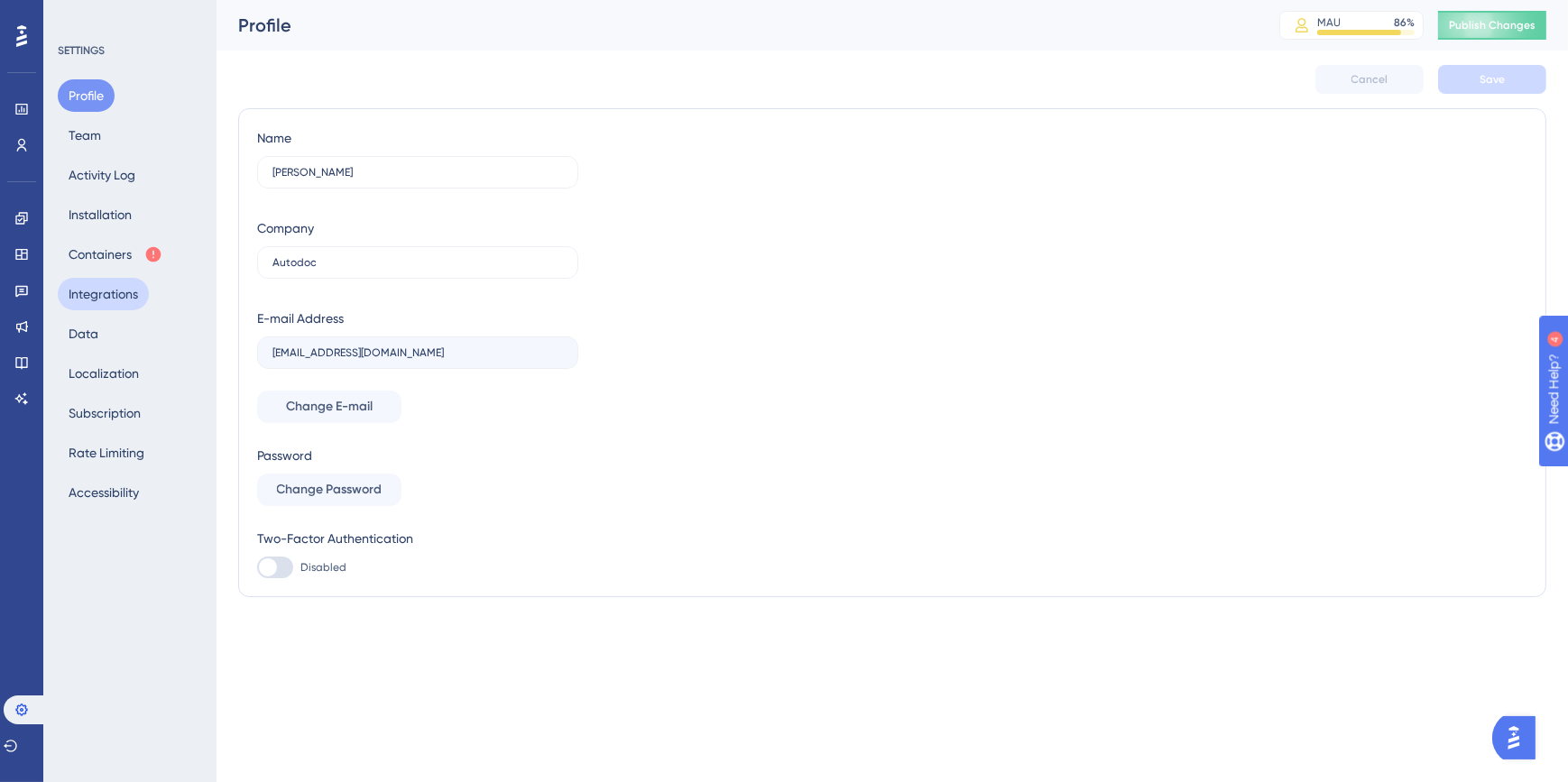
click at [120, 291] on button "Integrations" at bounding box center [103, 294] width 91 height 32
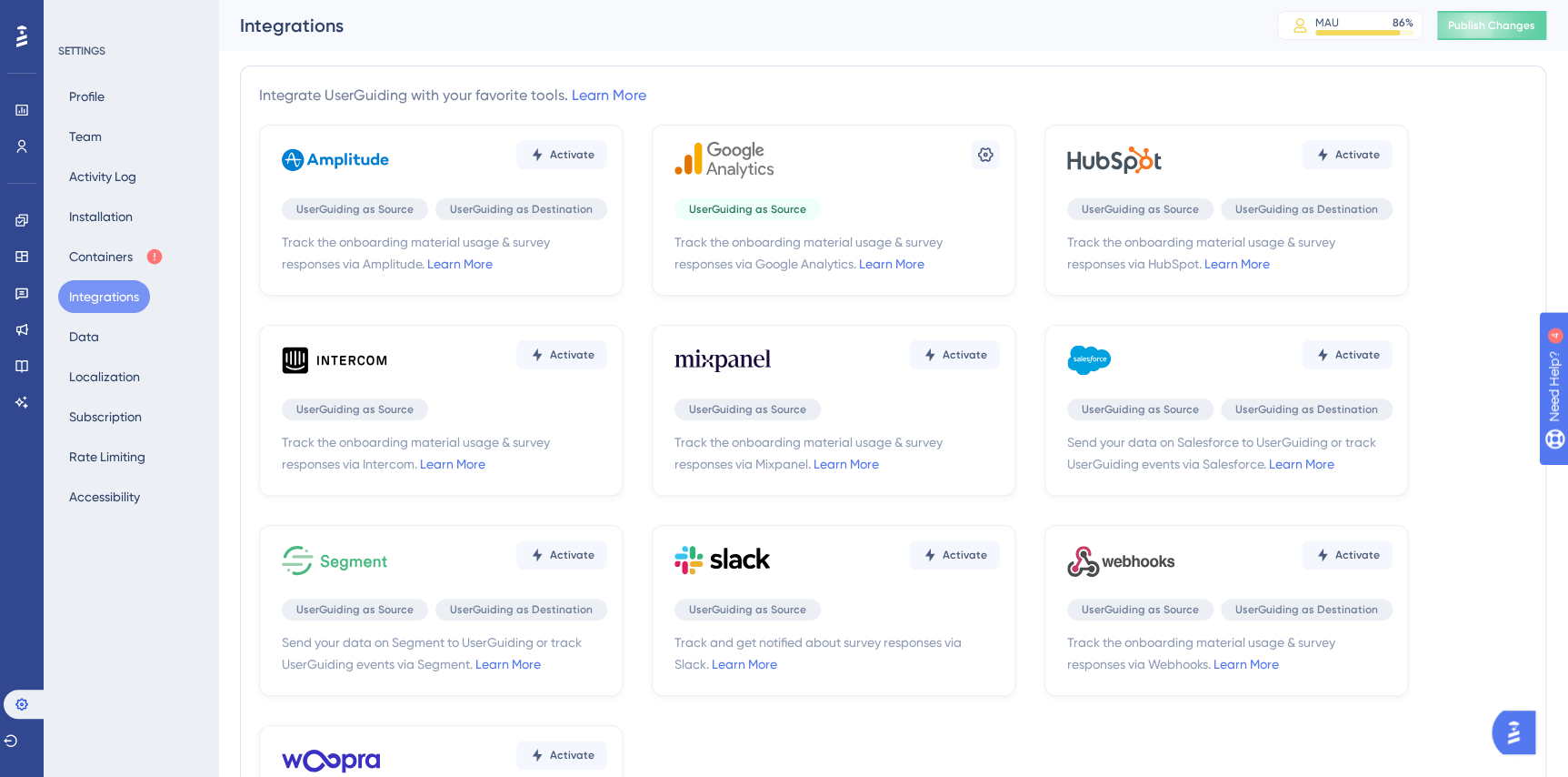
click at [816, 356] on div "Activate" at bounding box center [837, 359] width 325 height 54
click at [919, 345] on button "Activate" at bounding box center [954, 355] width 91 height 30
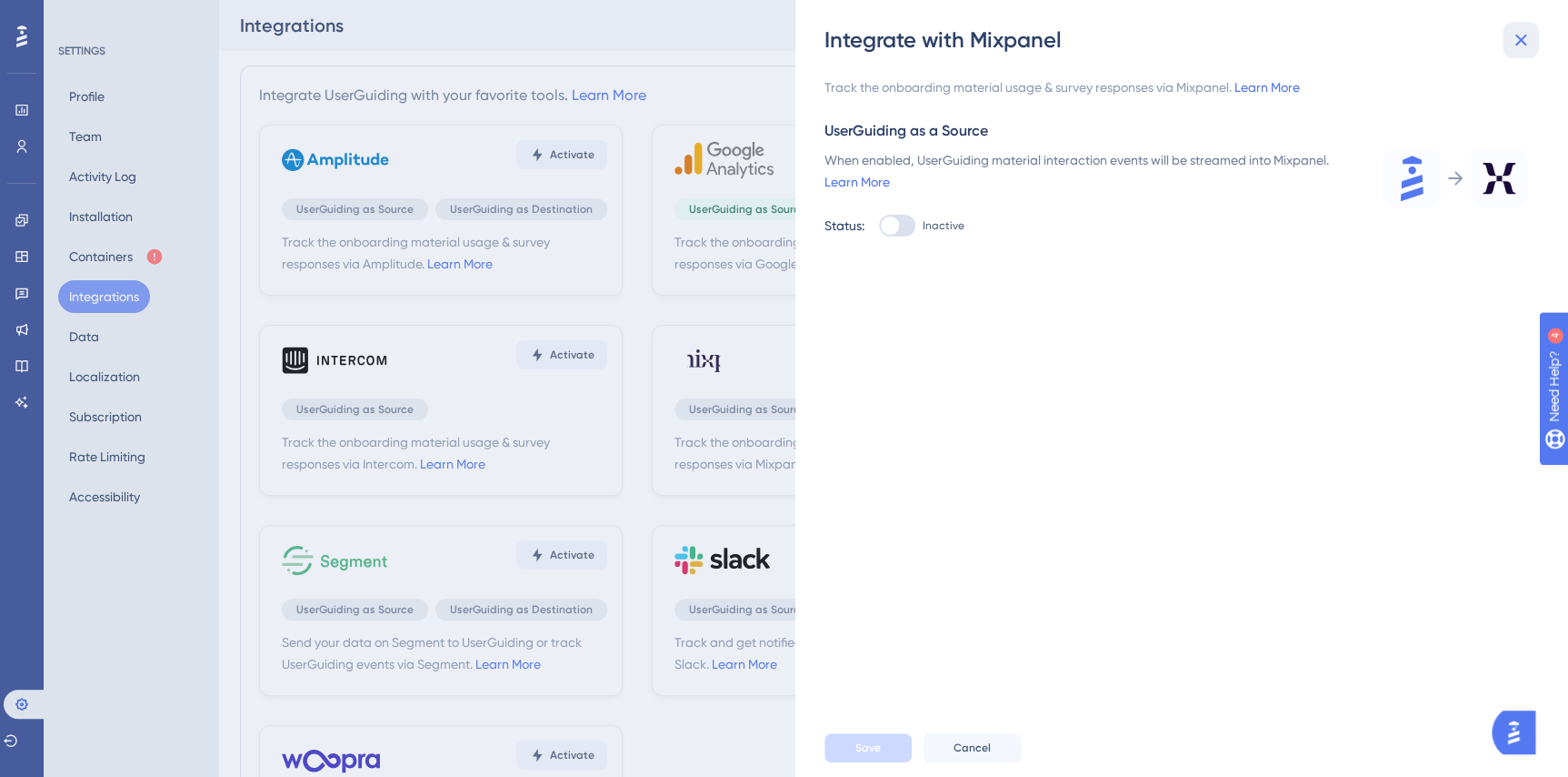
click at [1524, 33] on icon at bounding box center [1520, 40] width 22 height 22
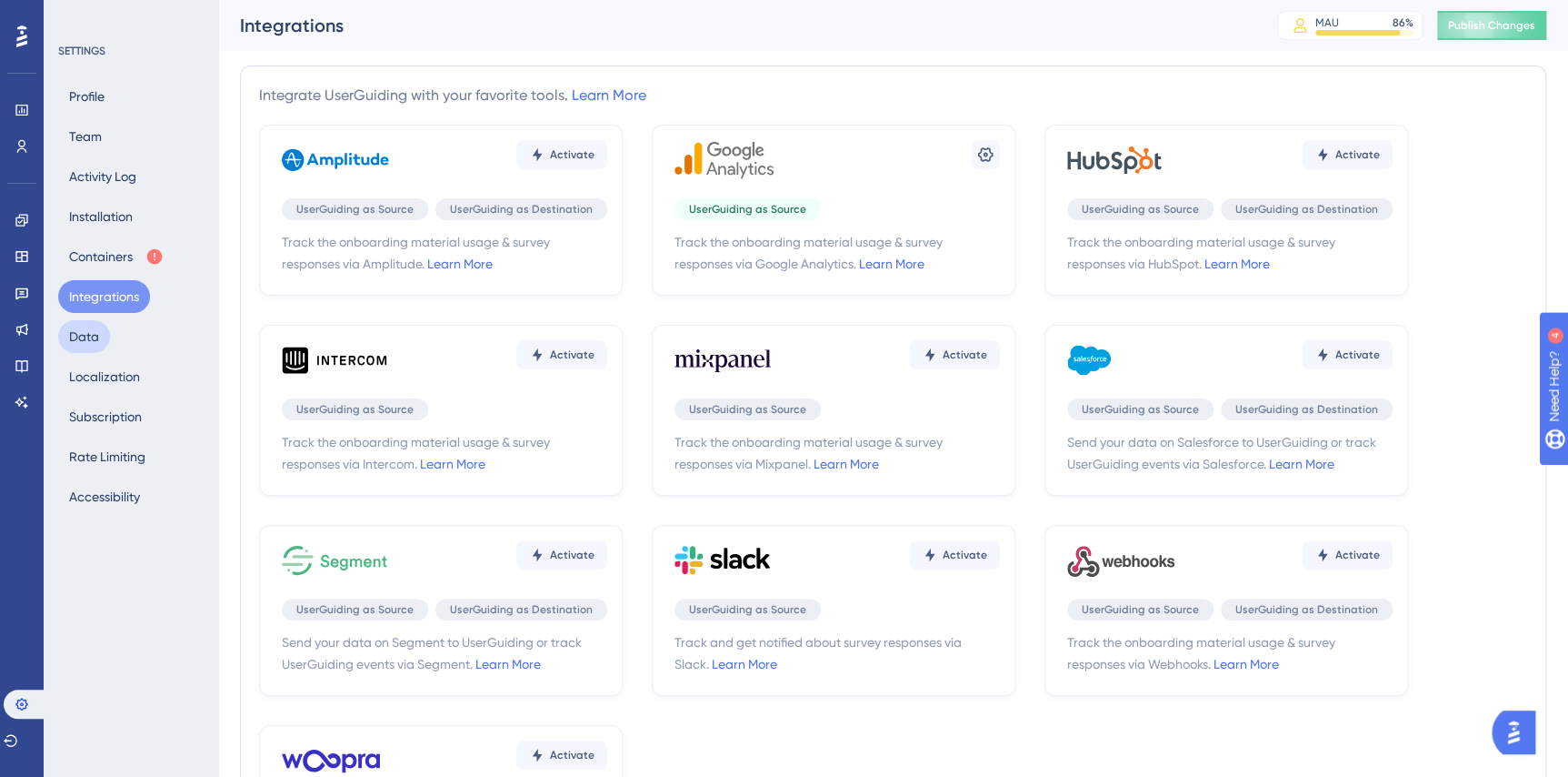
click at [79, 332] on button "Data" at bounding box center [84, 337] width 51 height 32
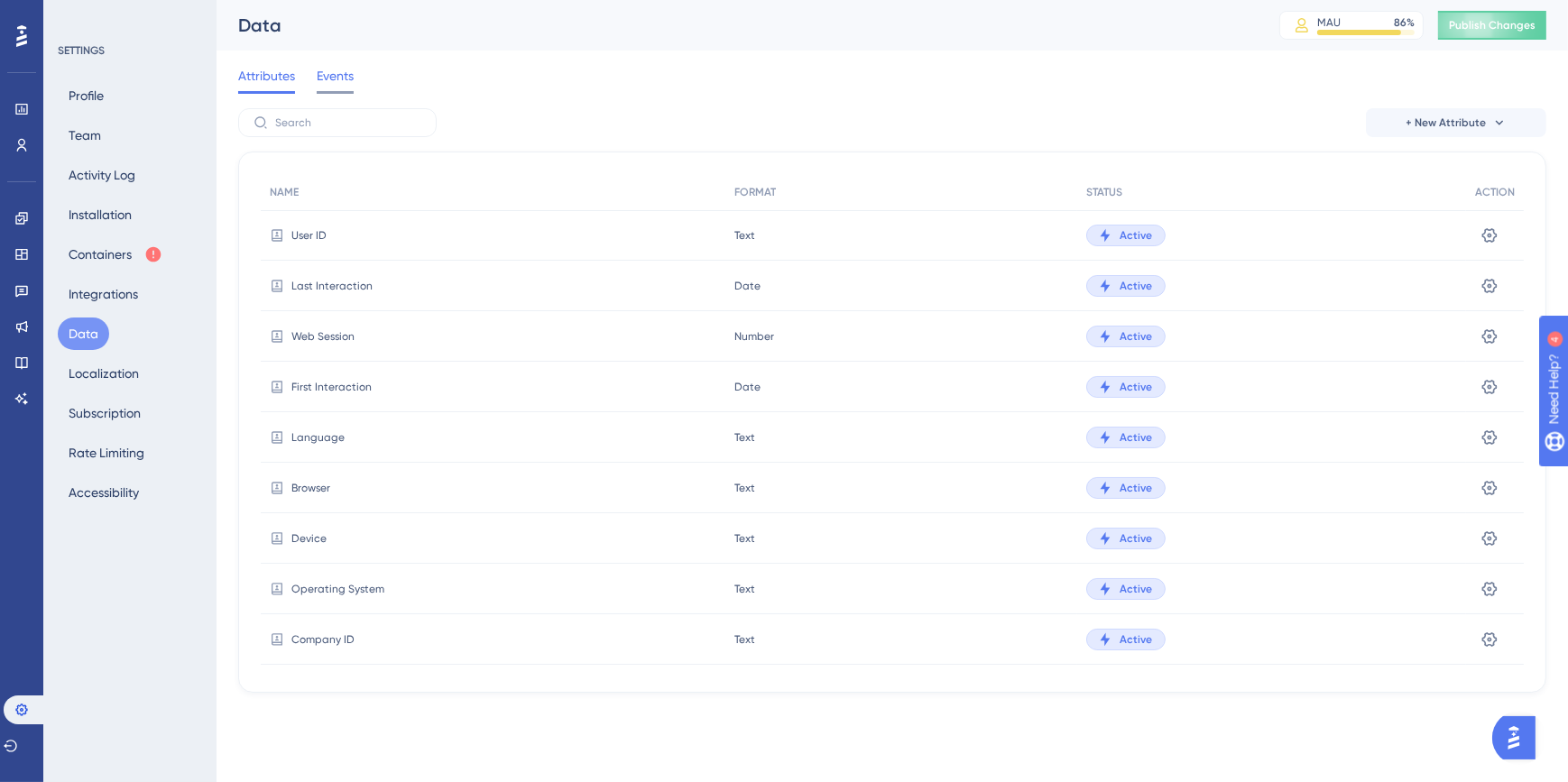
click at [340, 68] on span "Events" at bounding box center [335, 76] width 37 height 22
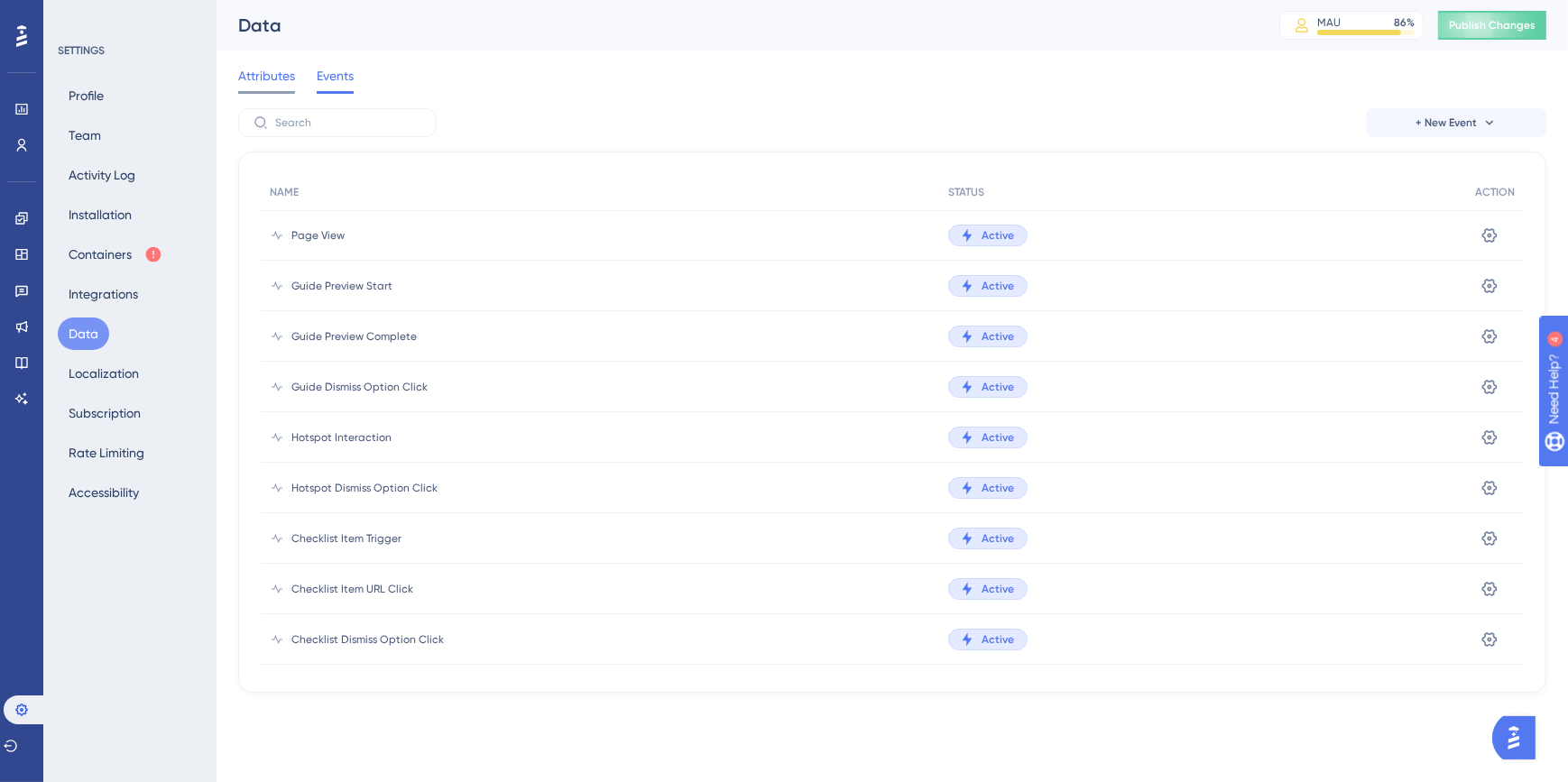
click at [270, 78] on span "Attributes" at bounding box center [267, 76] width 57 height 22
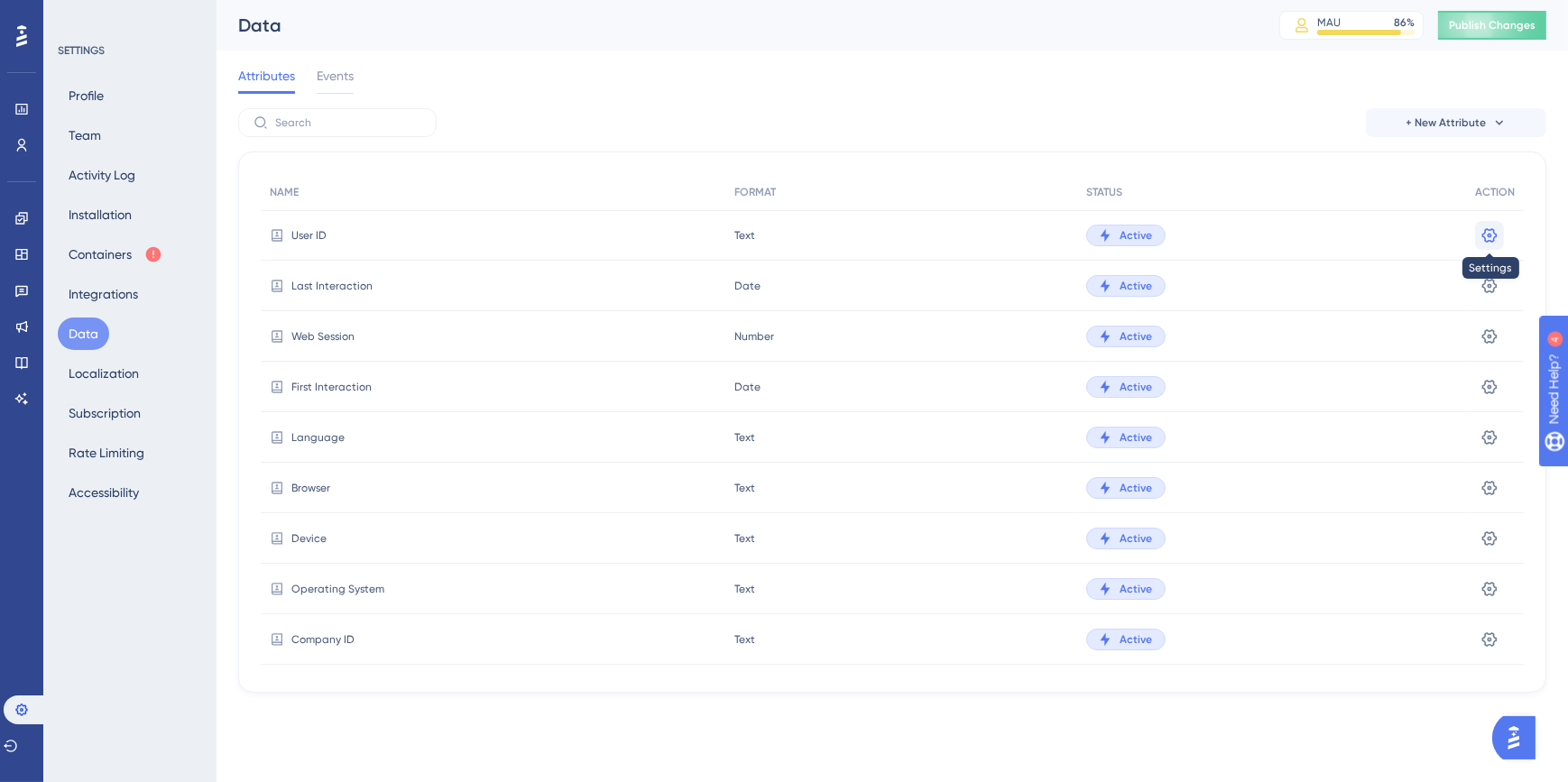
click at [1490, 227] on icon at bounding box center [1489, 235] width 18 height 18
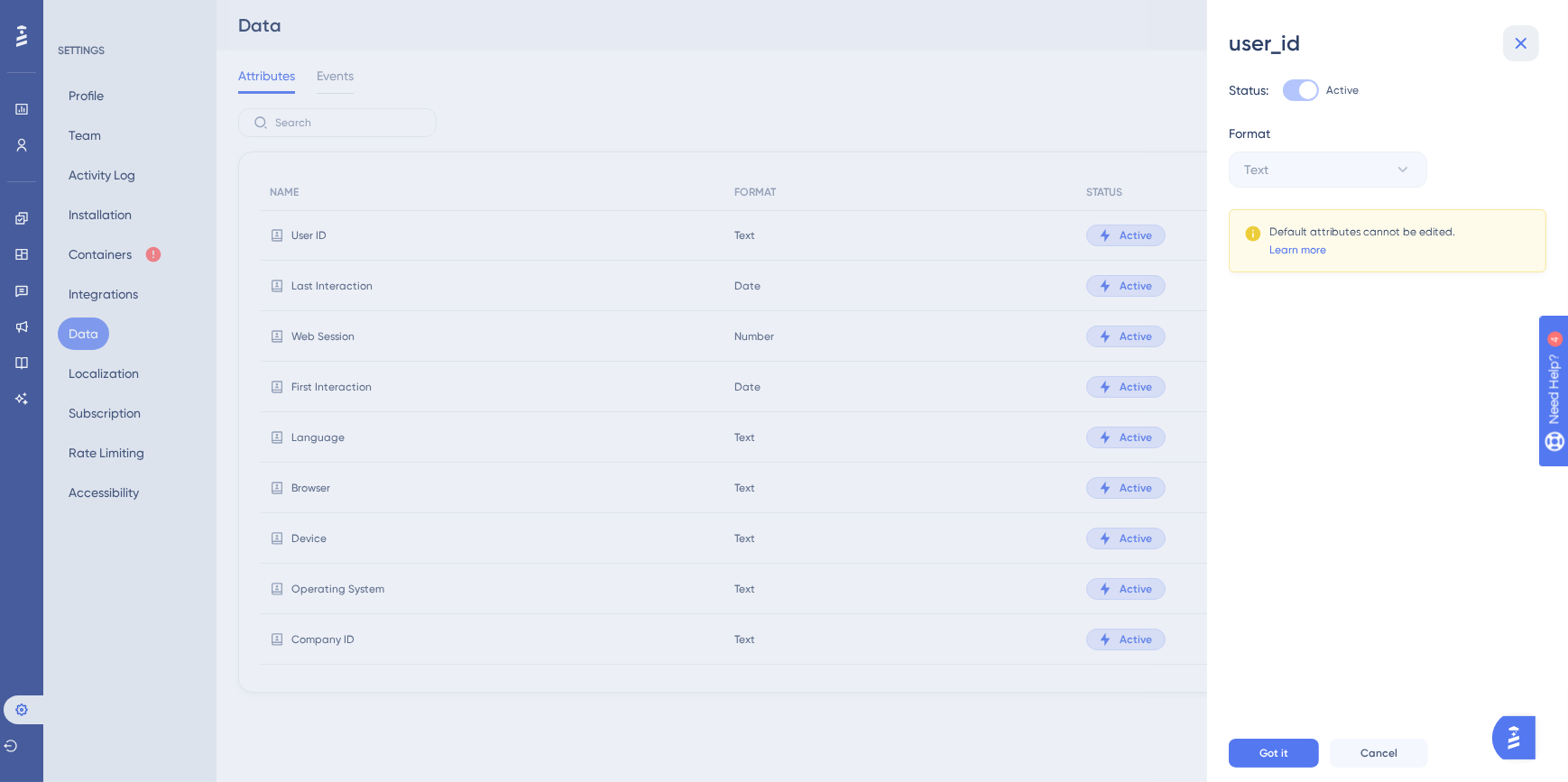
click at [1524, 45] on icon at bounding box center [1521, 43] width 22 height 22
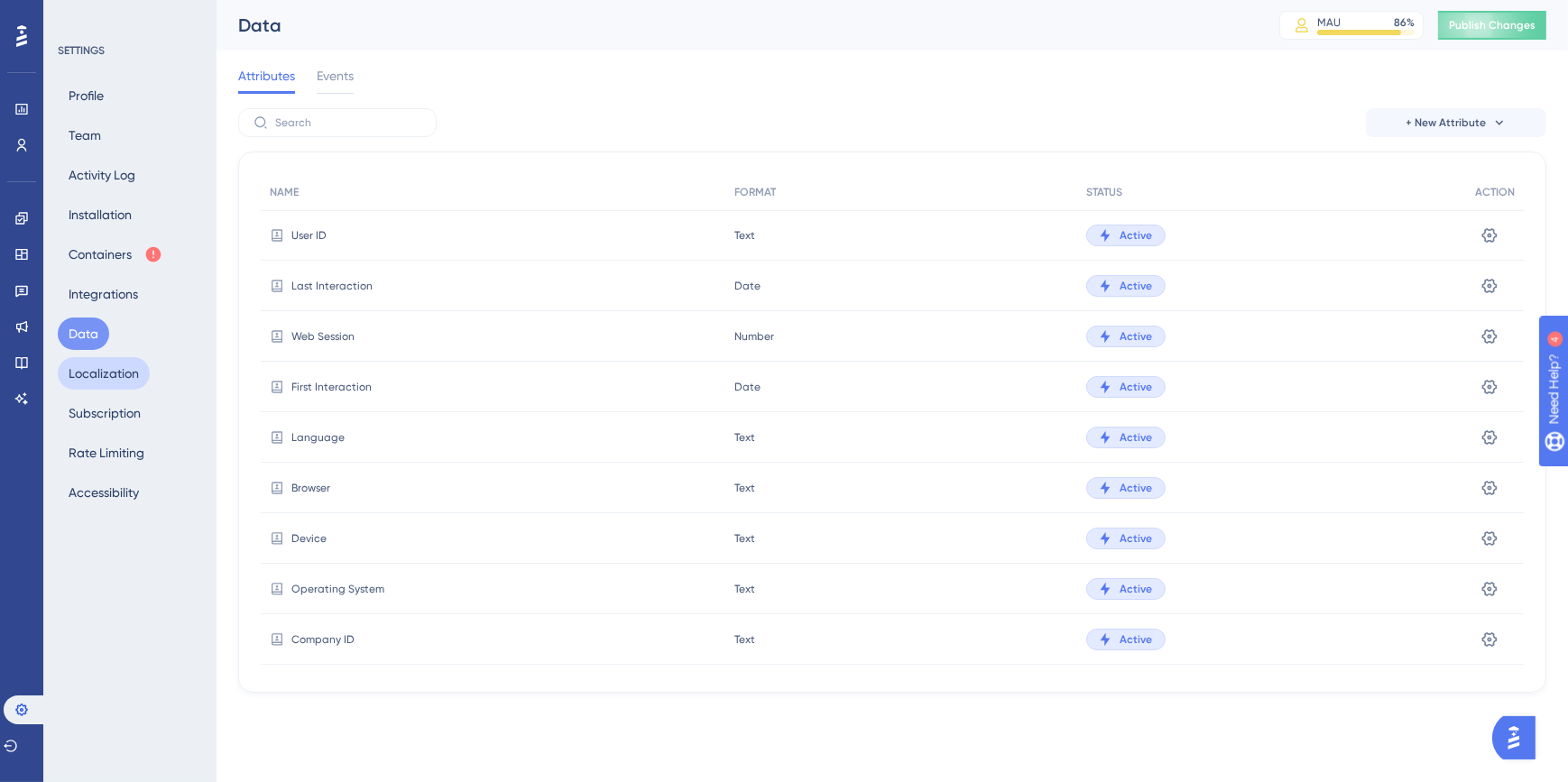
click at [103, 388] on button "Localization" at bounding box center [103, 374] width 92 height 32
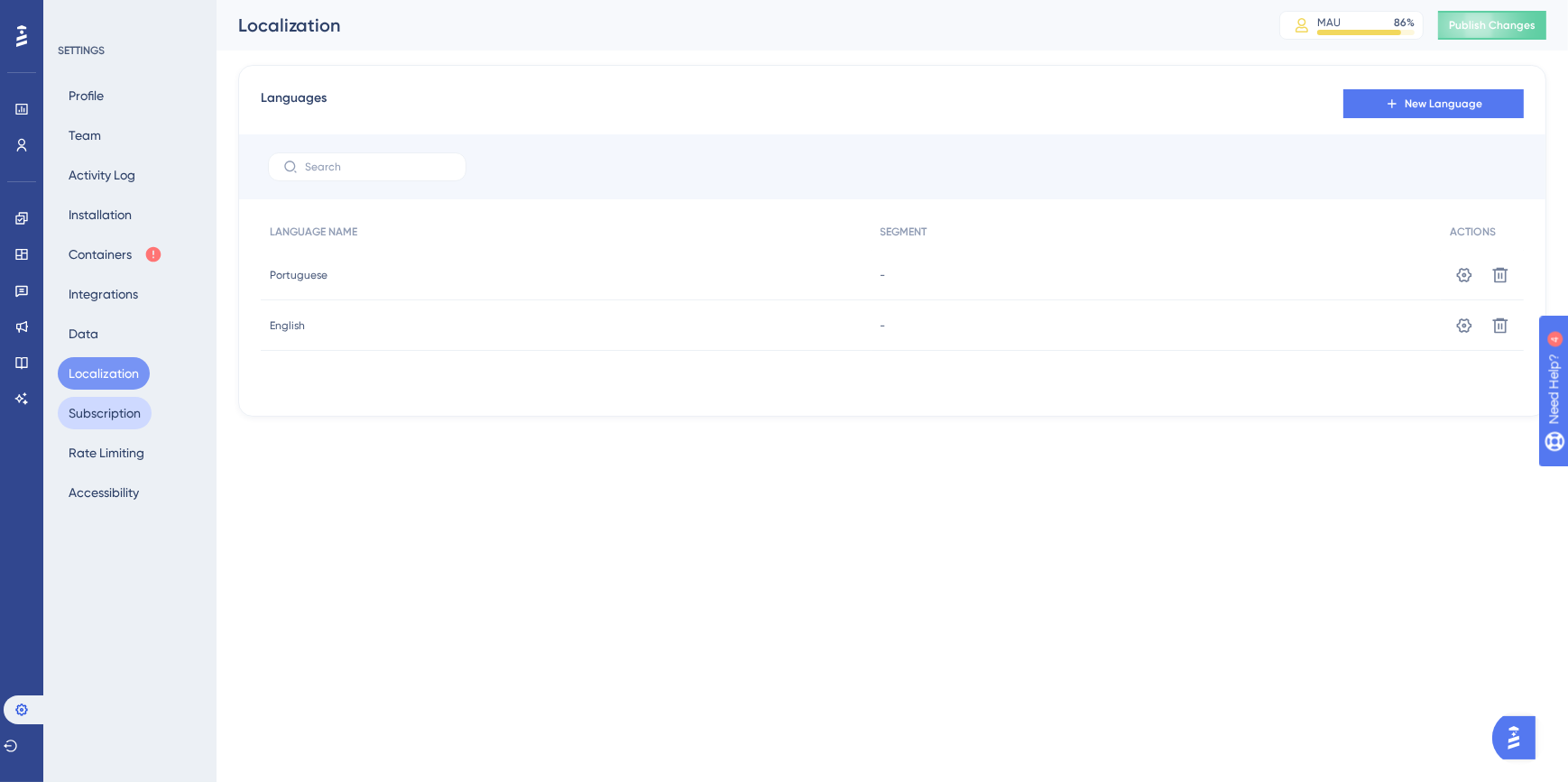
click at [108, 414] on button "Subscription" at bounding box center [104, 413] width 94 height 32
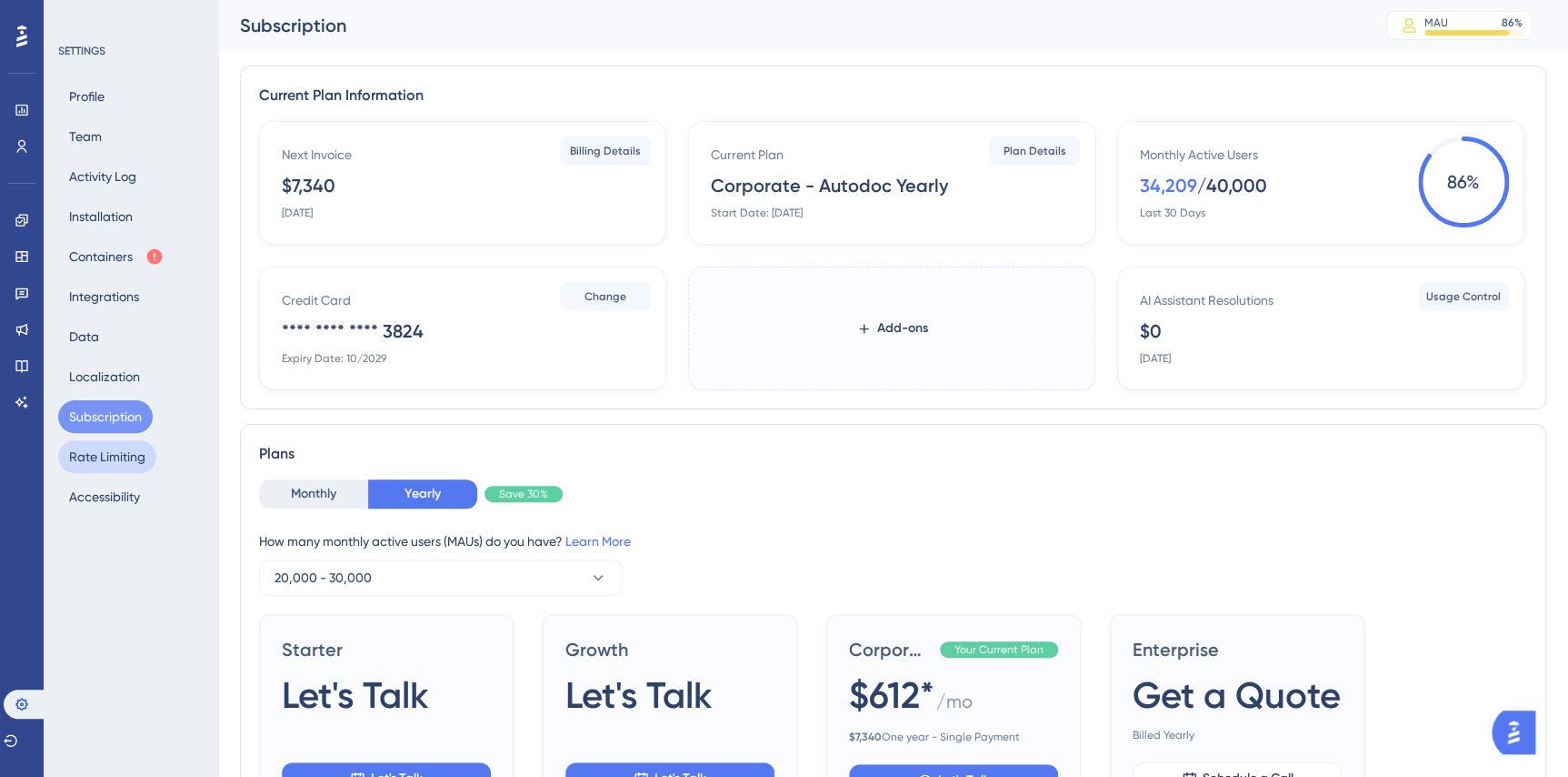
click at [109, 444] on button "Rate Limiting" at bounding box center [107, 457] width 98 height 32
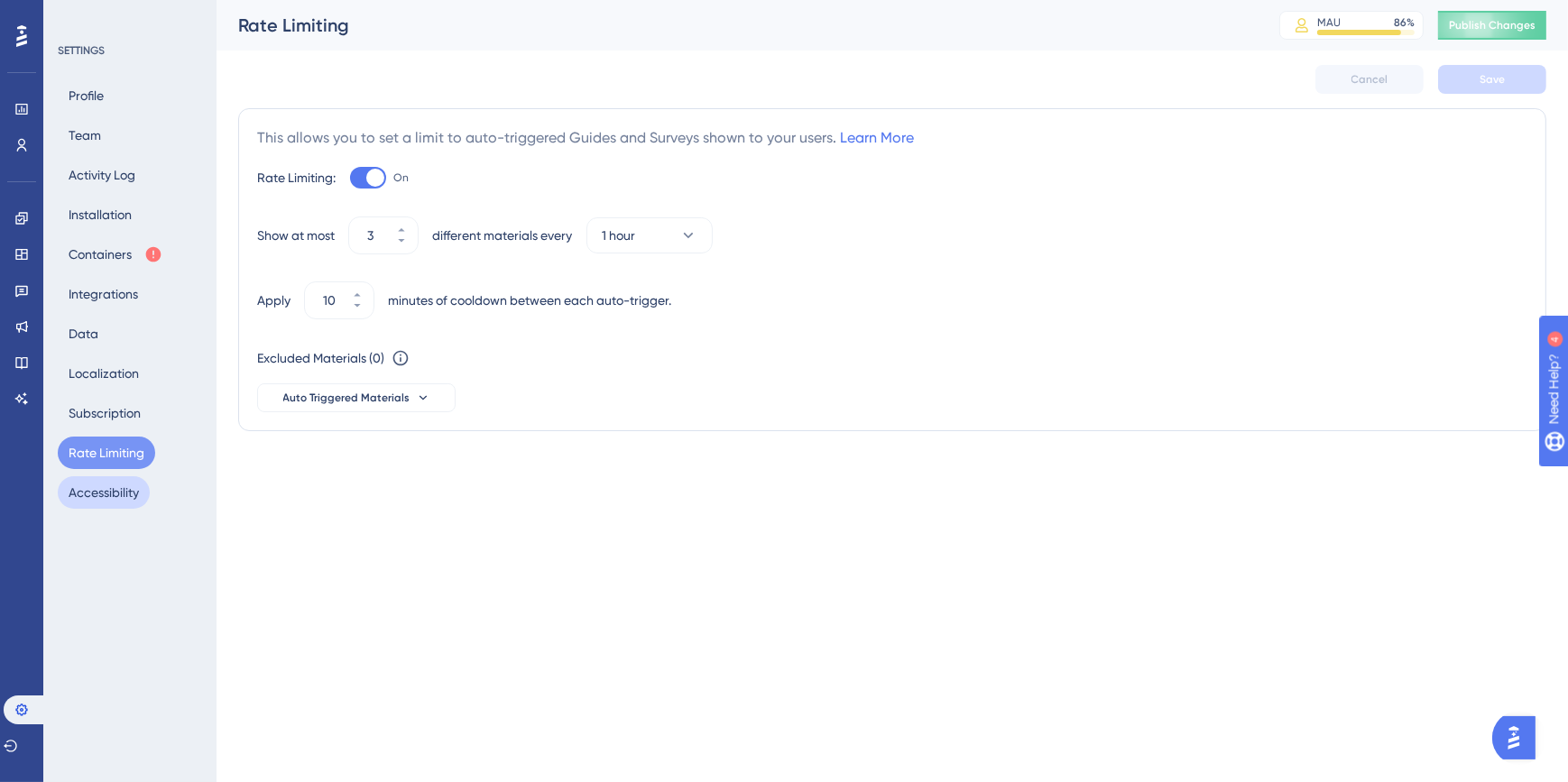
click at [105, 498] on button "Accessibility" at bounding box center [103, 493] width 92 height 32
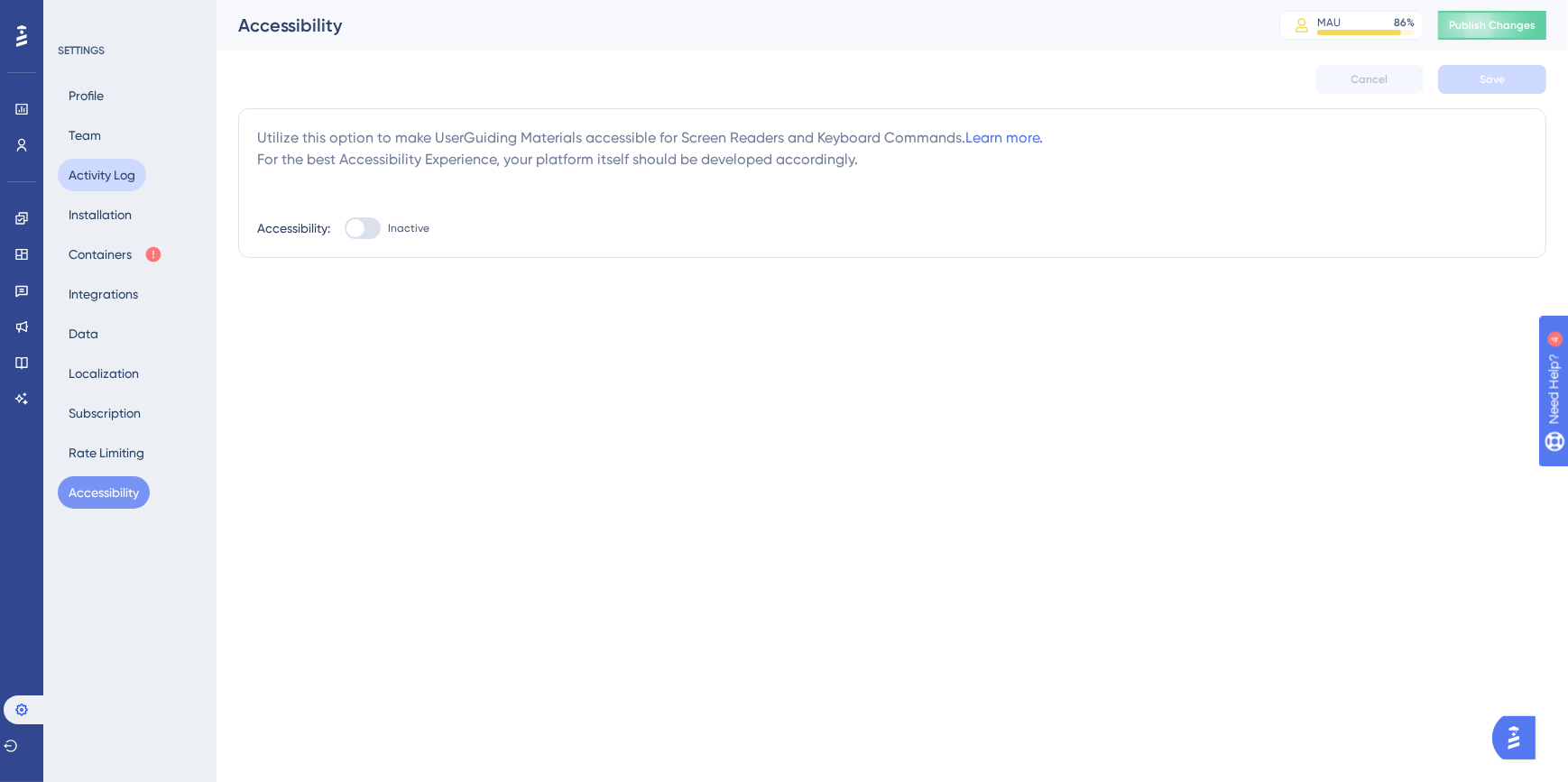
click at [78, 173] on button "Activity Log" at bounding box center [101, 175] width 88 height 32
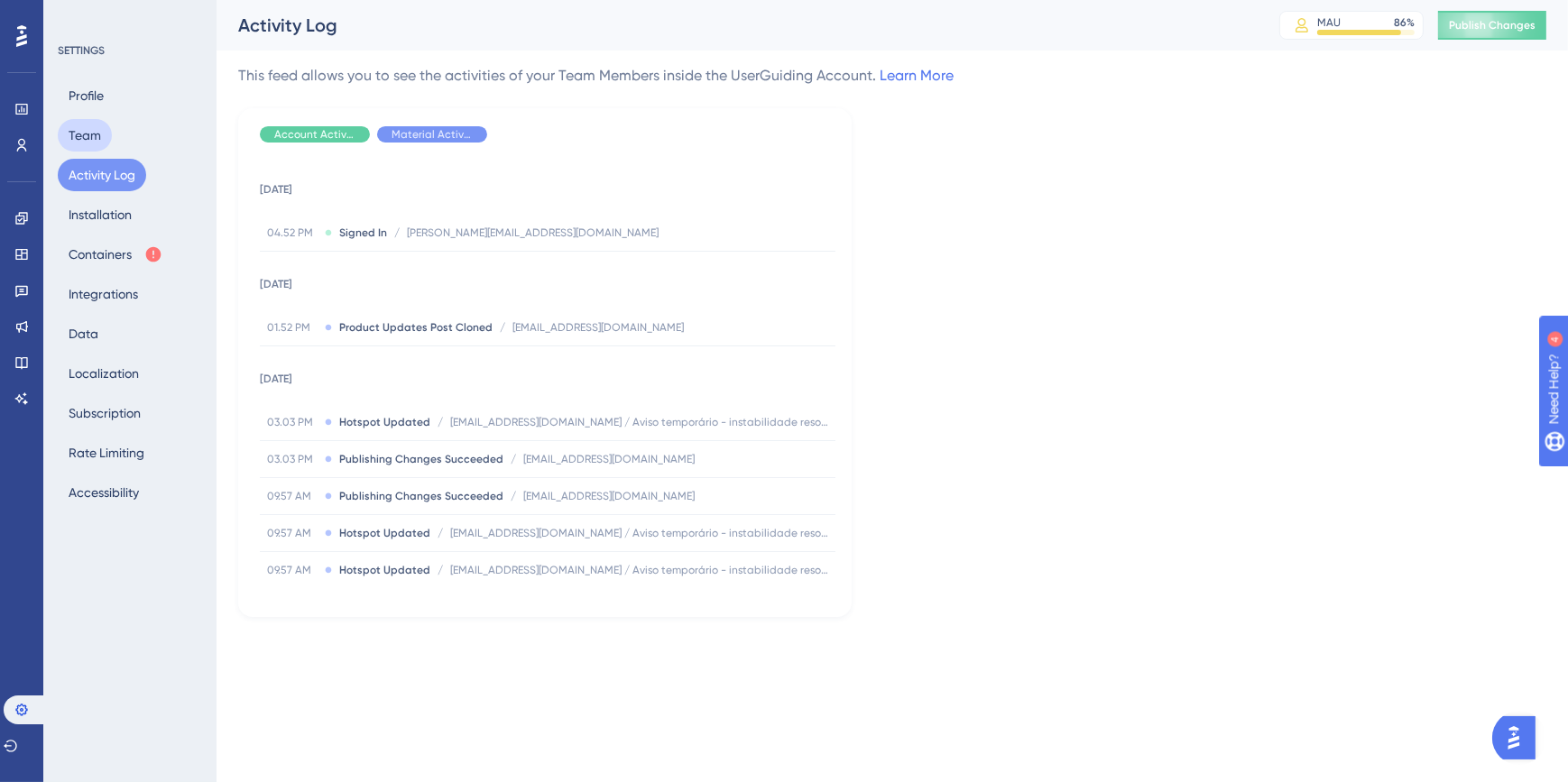
click at [84, 147] on button "Team" at bounding box center [84, 135] width 54 height 32
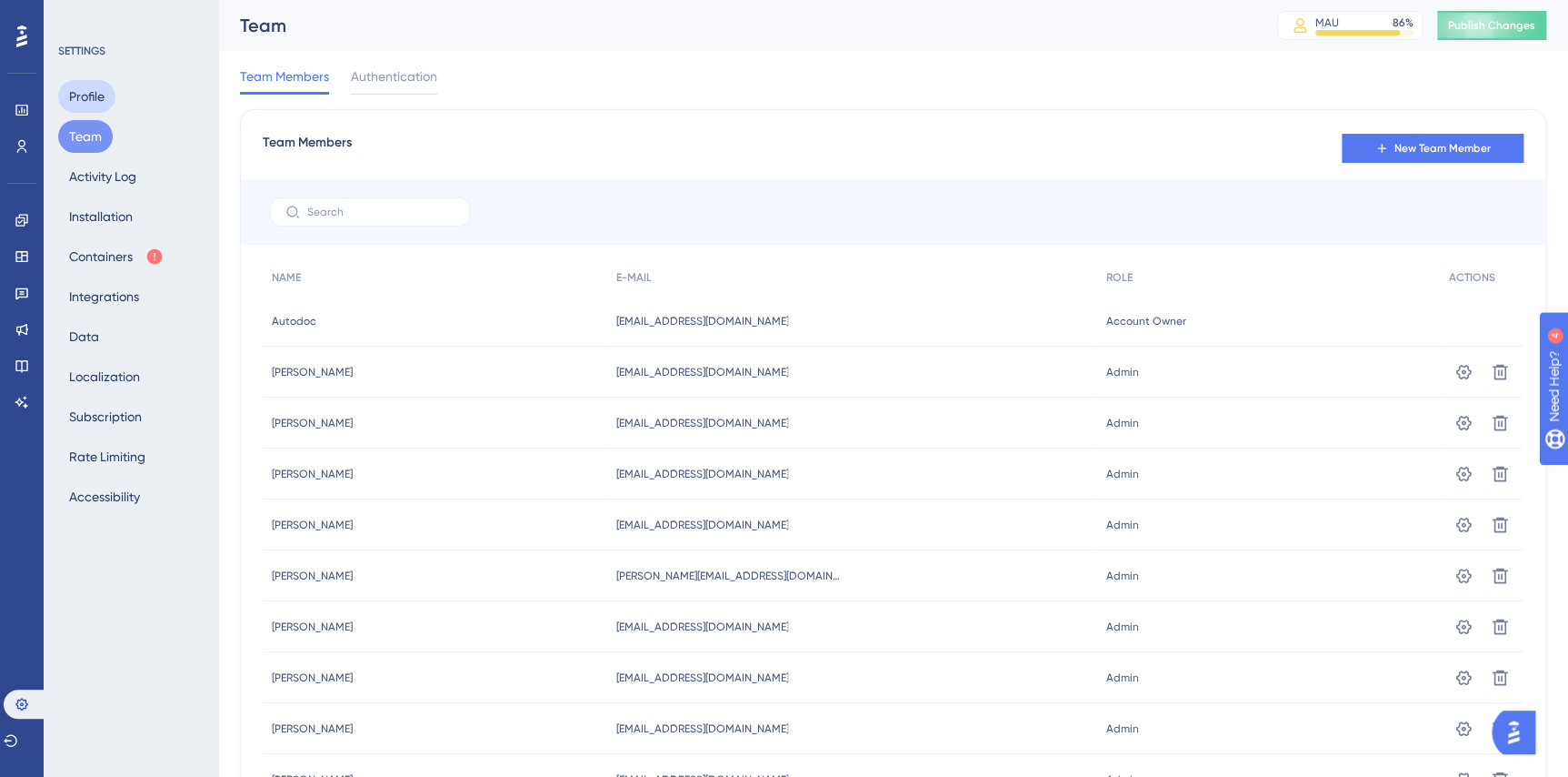
click at [103, 109] on button "Profile" at bounding box center [87, 96] width 57 height 32
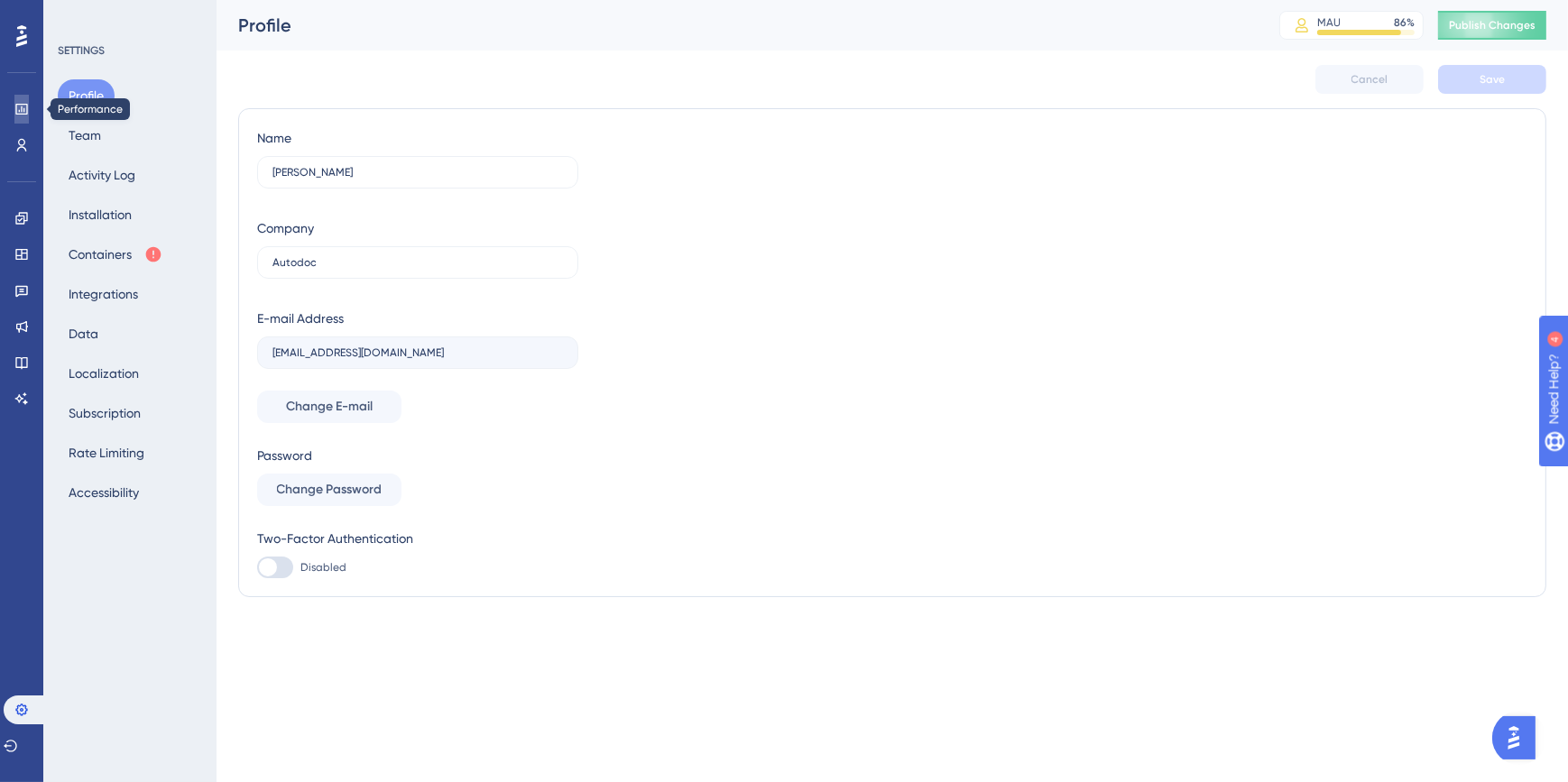
click at [26, 104] on icon at bounding box center [21, 109] width 11 height 10
